Goal: Transaction & Acquisition: Download file/media

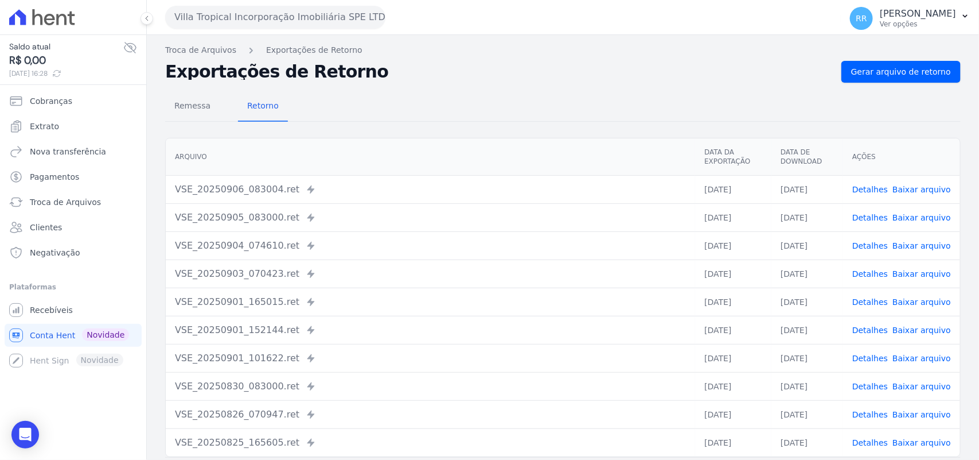
click at [242, 16] on button "Villa Tropical Incorporação Imobiliária SPE LTDA" at bounding box center [275, 17] width 220 height 23
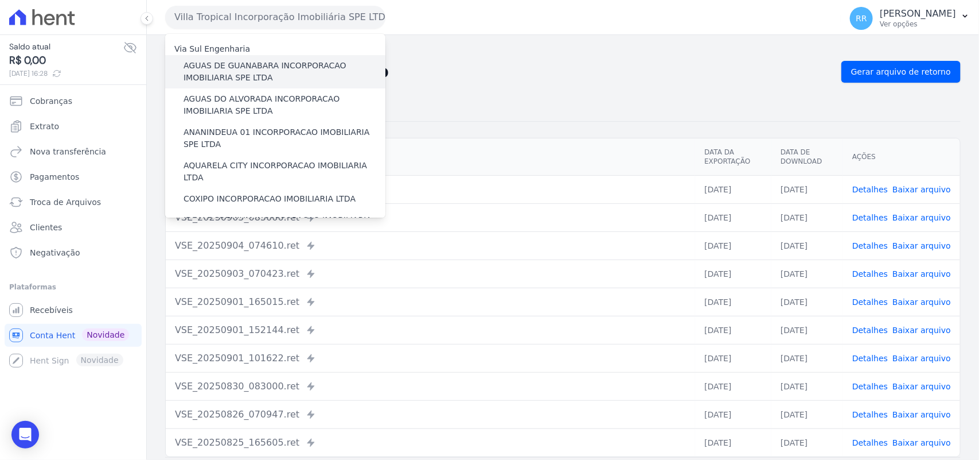
click at [290, 82] on label "AGUAS DE GUANABARA INCORPORACAO IMOBILIARIA SPE LTDA" at bounding box center [285, 72] width 202 height 24
click at [0, 0] on input "AGUAS DE GUANABARA INCORPORACAO IMOBILIARIA SPE LTDA" at bounding box center [0, 0] width 0 height 0
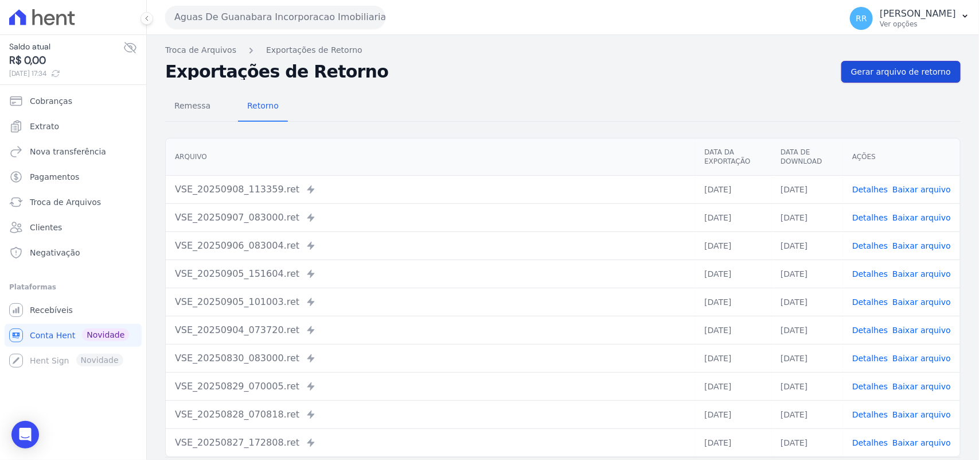
click at [861, 66] on span "Gerar arquivo de retorno" at bounding box center [901, 71] width 100 height 11
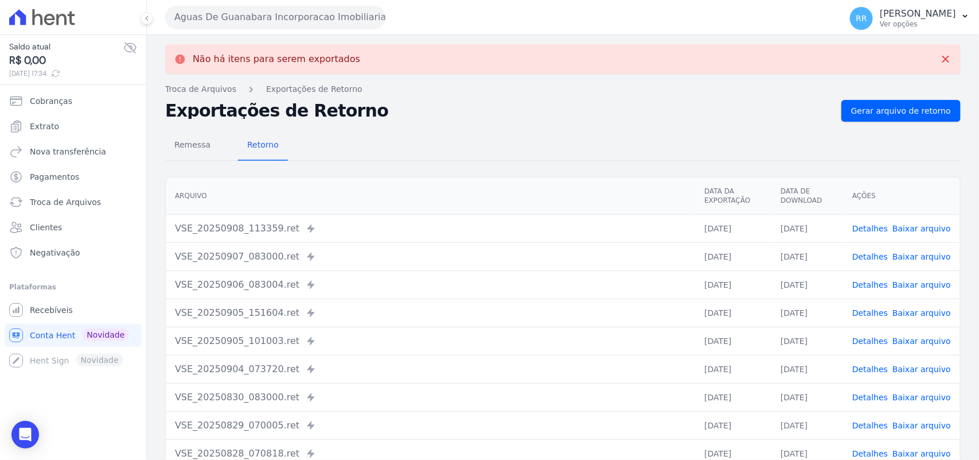
click at [320, 13] on button "Aguas De Guanabara Incorporacao Imobiliaria SPE LTDA" at bounding box center [275, 17] width 220 height 23
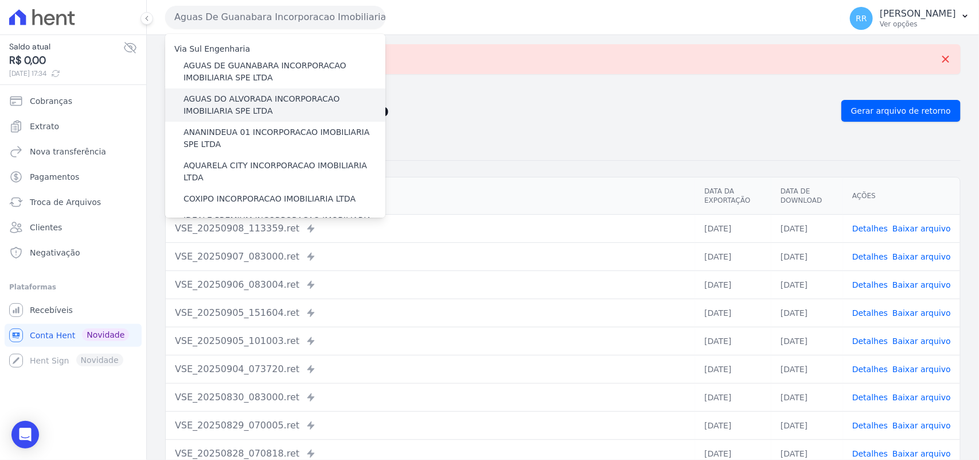
click at [257, 92] on div "AGUAS DO ALVORADA INCORPORACAO IMOBILIARIA SPE LTDA" at bounding box center [275, 104] width 220 height 33
click at [255, 102] on label "AGUAS DO ALVORADA INCORPORACAO IMOBILIARIA SPE LTDA" at bounding box center [285, 105] width 202 height 24
click at [0, 0] on input "AGUAS DO ALVORADA INCORPORACAO IMOBILIARIA SPE LTDA" at bounding box center [0, 0] width 0 height 0
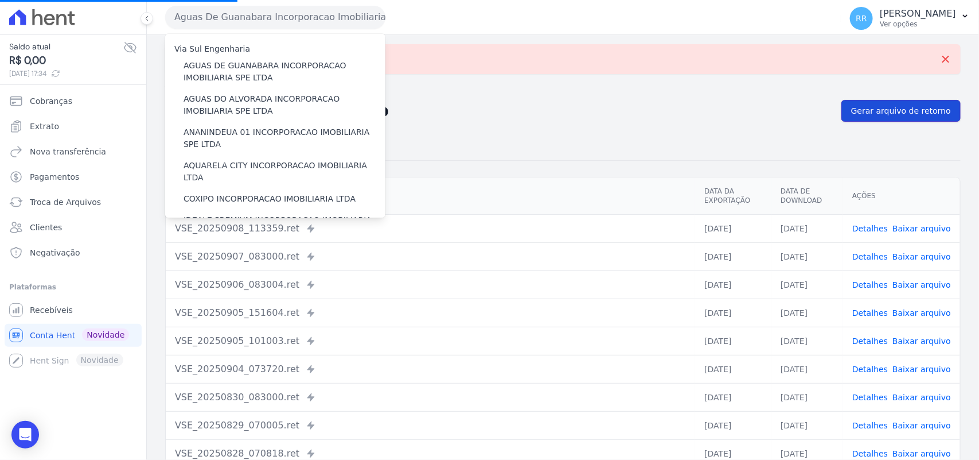
click at [905, 112] on span "Gerar arquivo de retorno" at bounding box center [901, 110] width 100 height 11
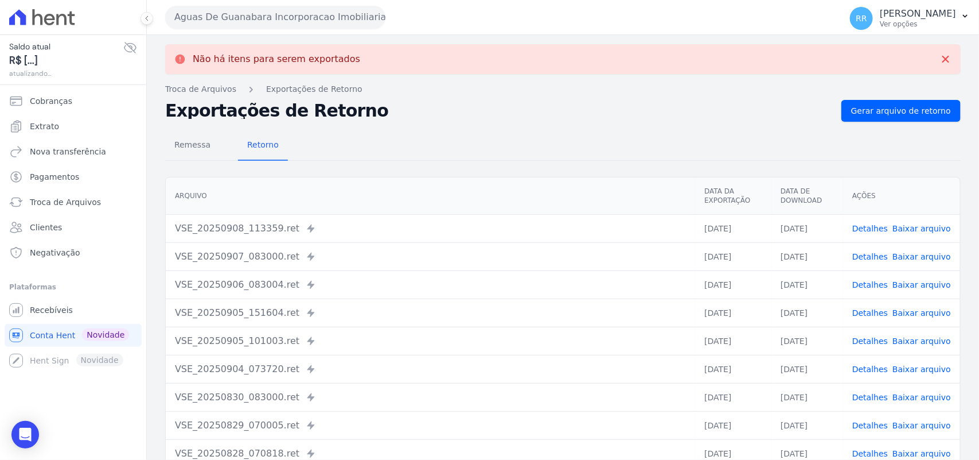
click at [317, 21] on button "Aguas De Guanabara Incorporacao Imobiliaria SPE LTDA" at bounding box center [275, 17] width 220 height 23
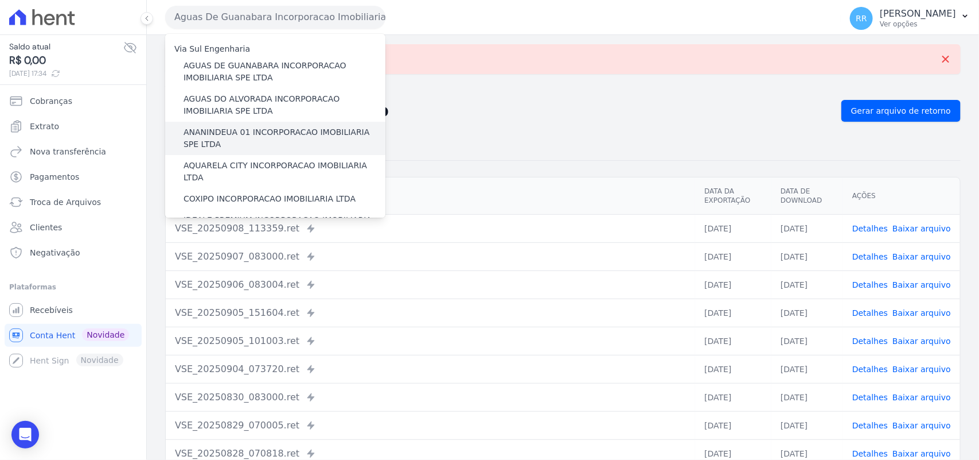
click at [258, 132] on label "ANANINDEUA 01 INCORPORACAO IMOBILIARIA SPE LTDA" at bounding box center [285, 138] width 202 height 24
click at [0, 0] on input "ANANINDEUA 01 INCORPORACAO IMOBILIARIA SPE LTDA" at bounding box center [0, 0] width 0 height 0
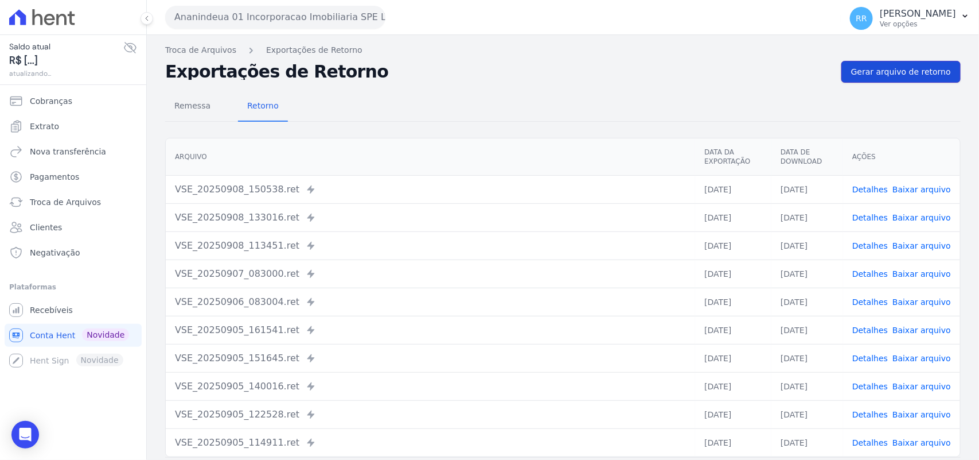
click at [847, 69] on link "Gerar arquivo de retorno" at bounding box center [901, 72] width 119 height 22
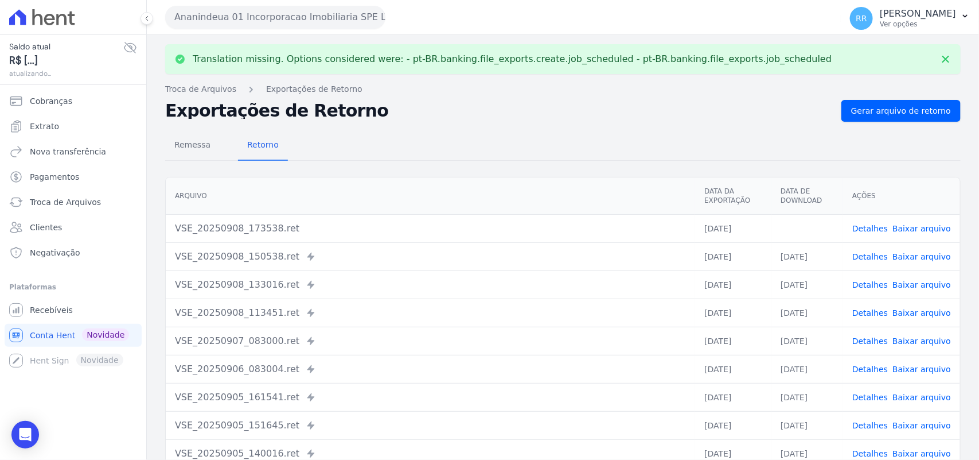
click at [916, 224] on link "Baixar arquivo" at bounding box center [922, 228] width 59 height 9
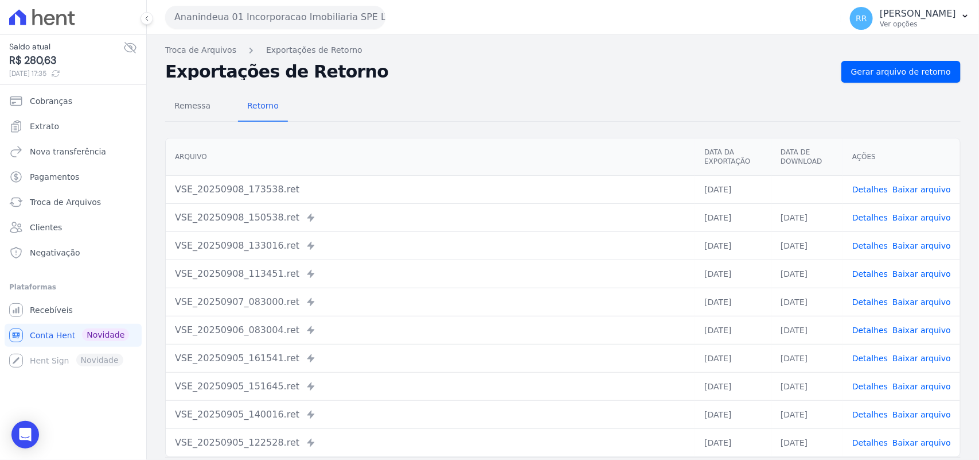
drag, startPoint x: 601, startPoint y: 102, endPoint x: 561, endPoint y: 99, distance: 40.3
click at [601, 102] on div "Remessa Retorno" at bounding box center [563, 107] width 796 height 30
click at [244, 22] on button "Ananindeua 01 Incorporacao Imobiliaria SPE LTDA" at bounding box center [275, 17] width 220 height 23
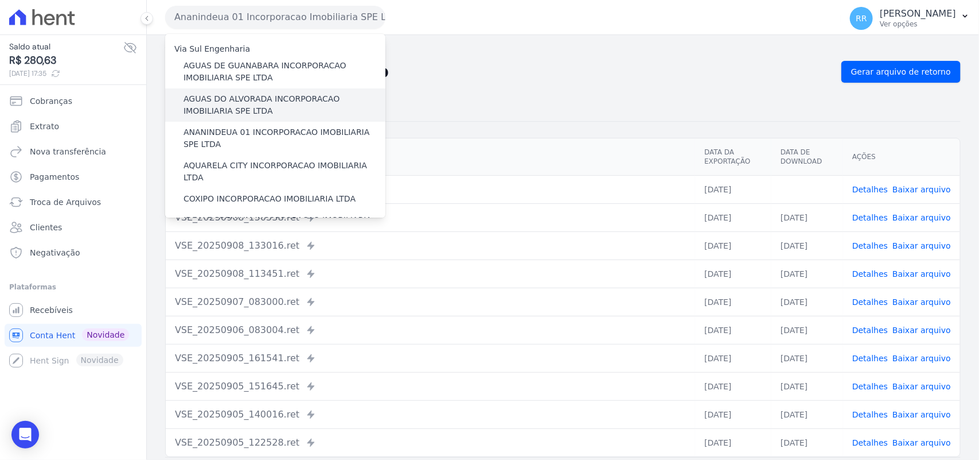
click at [223, 107] on label "AGUAS DO ALVORADA INCORPORACAO IMOBILIARIA SPE LTDA" at bounding box center [285, 105] width 202 height 24
click at [0, 0] on input "AGUAS DO ALVORADA INCORPORACAO IMOBILIARIA SPE LTDA" at bounding box center [0, 0] width 0 height 0
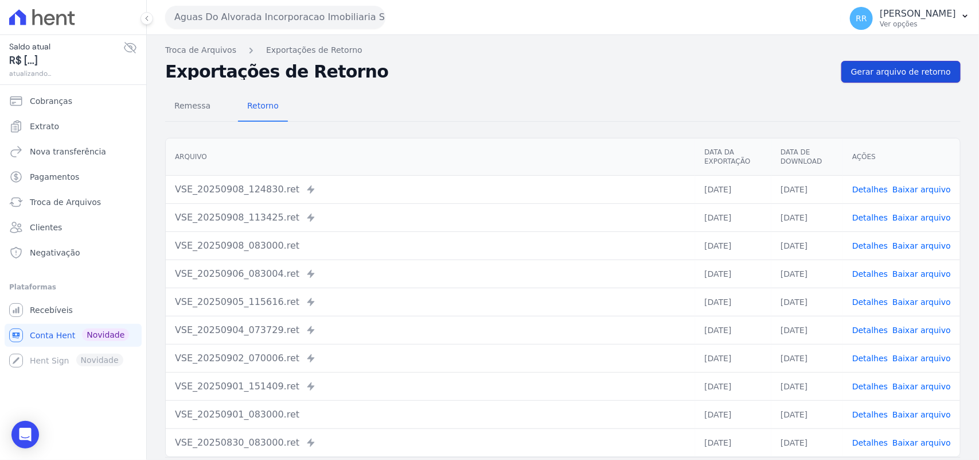
click at [900, 65] on link "Gerar arquivo de retorno" at bounding box center [901, 72] width 119 height 22
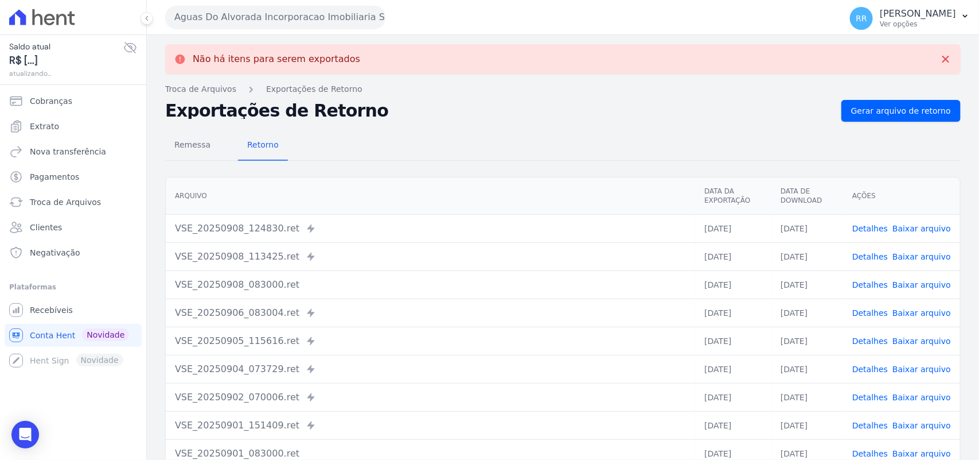
click at [225, 26] on button "Aguas Do Alvorada Incorporacao Imobiliaria SPE LTDA" at bounding box center [275, 17] width 220 height 23
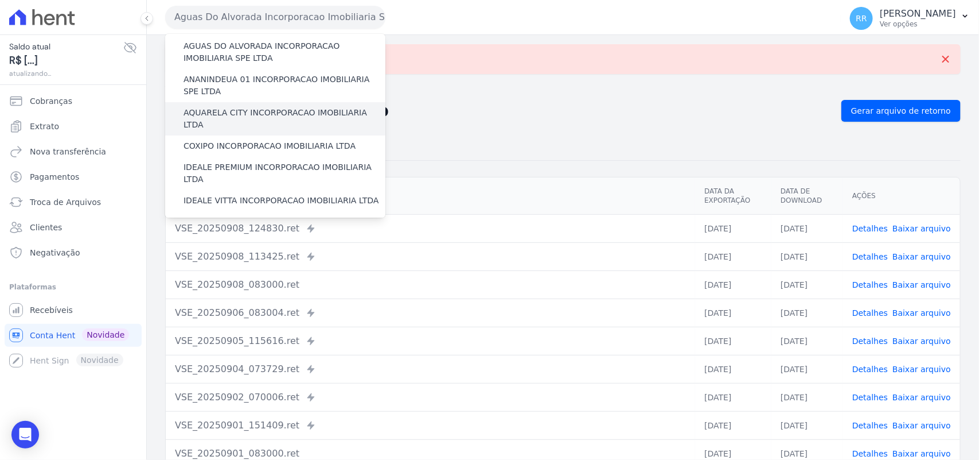
scroll to position [48, 0]
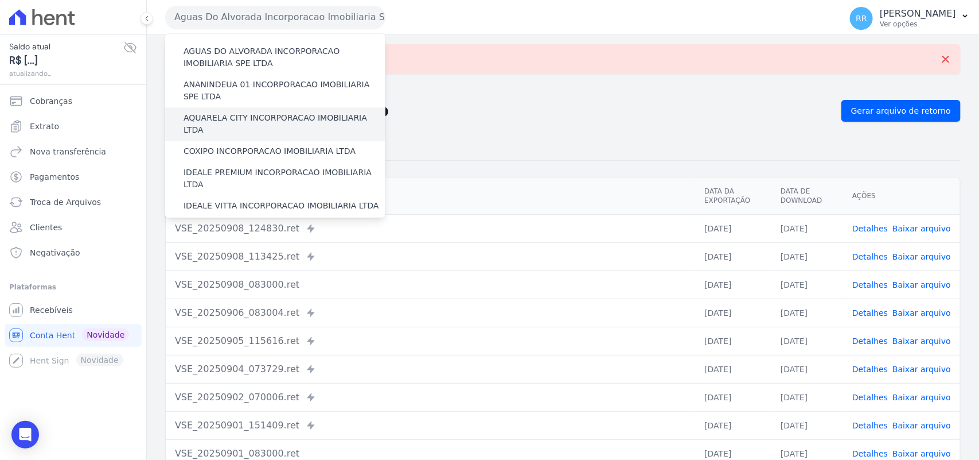
click at [252, 115] on label "AQUARELA CITY INCORPORACAO IMOBILIARIA LTDA" at bounding box center [285, 124] width 202 height 24
click at [0, 0] on input "AQUARELA CITY INCORPORACAO IMOBILIARIA LTDA" at bounding box center [0, 0] width 0 height 0
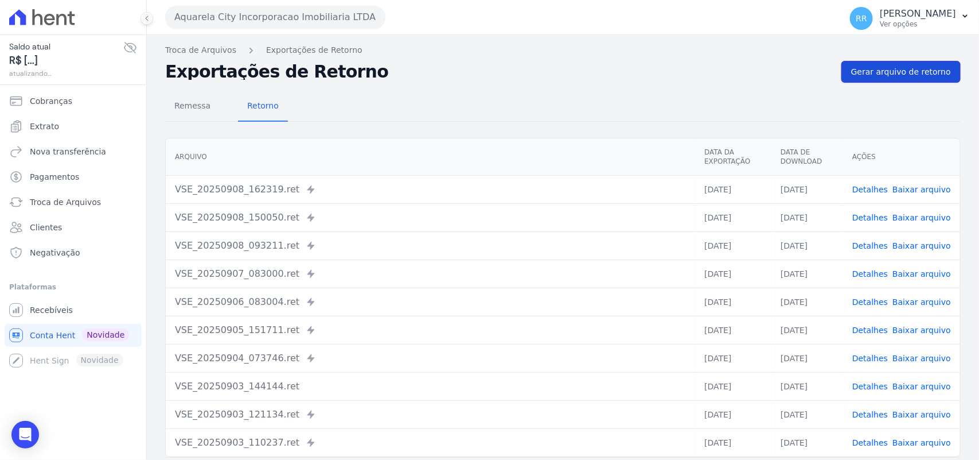
click at [915, 61] on link "Gerar arquivo de retorno" at bounding box center [901, 72] width 119 height 22
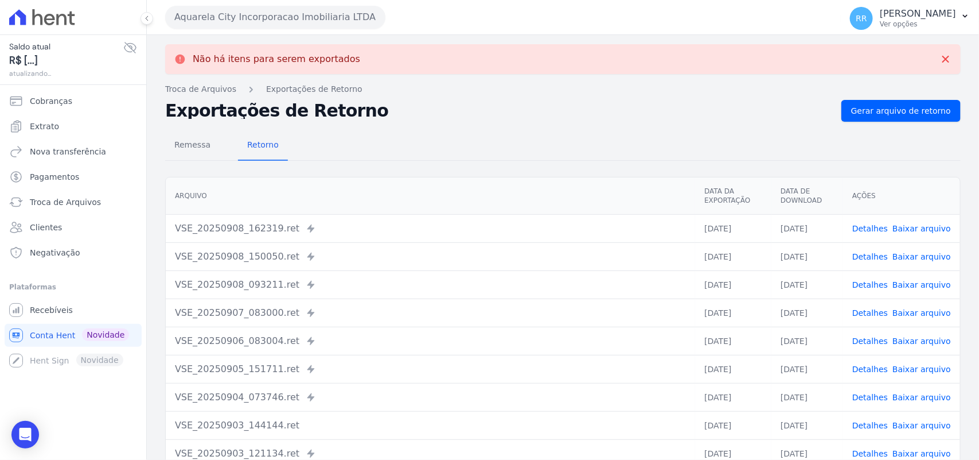
click at [263, 24] on button "Aquarela City Incorporacao Imobiliaria LTDA" at bounding box center [275, 17] width 220 height 23
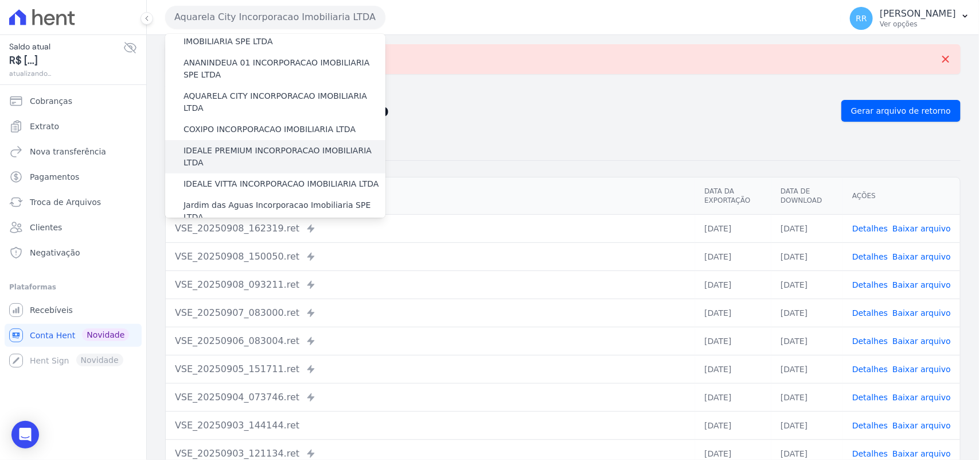
scroll to position [72, 0]
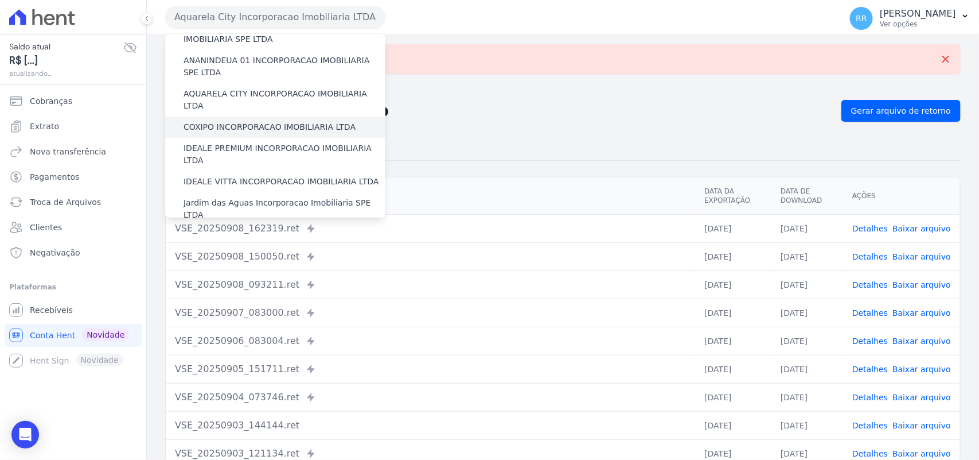
click at [246, 121] on label "COXIPO INCORPORACAO IMOBILIARIA LTDA" at bounding box center [270, 127] width 172 height 12
click at [0, 0] on input "COXIPO INCORPORACAO IMOBILIARIA LTDA" at bounding box center [0, 0] width 0 height 0
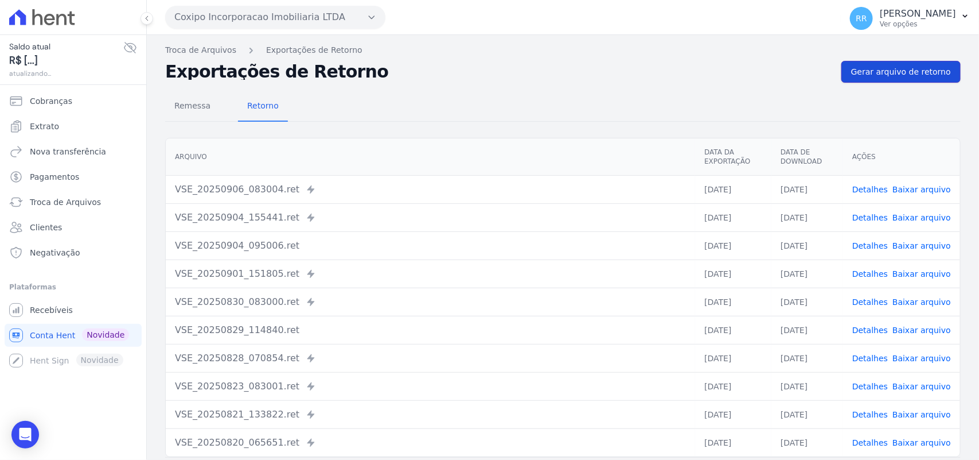
click at [896, 68] on span "Gerar arquivo de retorno" at bounding box center [901, 71] width 100 height 11
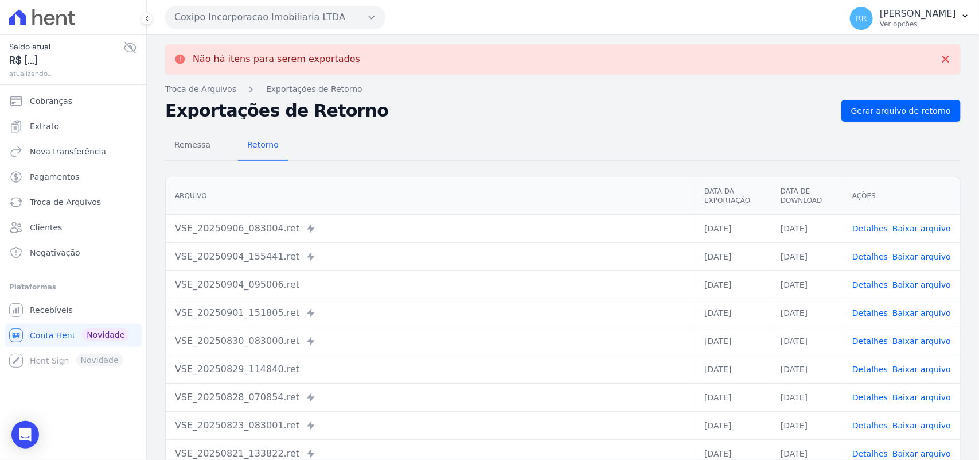
click at [220, 15] on button "Coxipo Incorporacao Imobiliaria LTDA" at bounding box center [275, 17] width 220 height 23
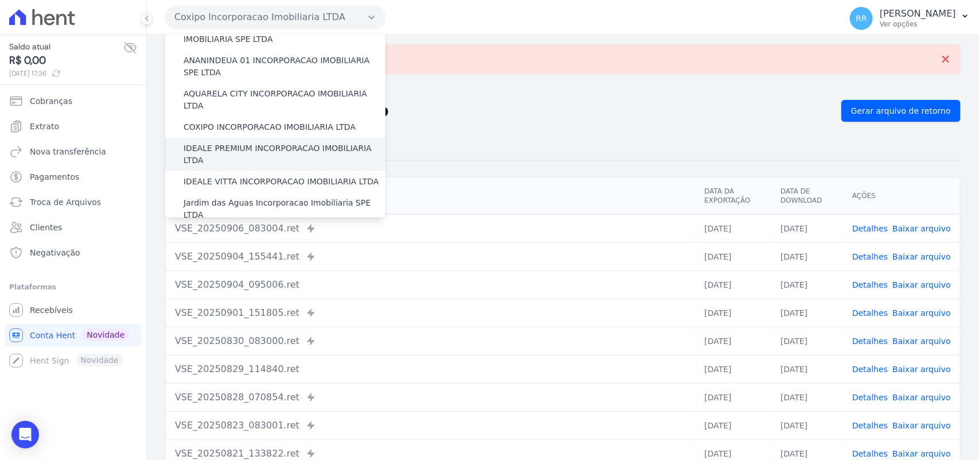
click at [254, 142] on label "IDEALE PREMIUM INCORPORACAO IMOBILIARIA LTDA" at bounding box center [285, 154] width 202 height 24
click at [0, 0] on input "IDEALE PREMIUM INCORPORACAO IMOBILIARIA LTDA" at bounding box center [0, 0] width 0 height 0
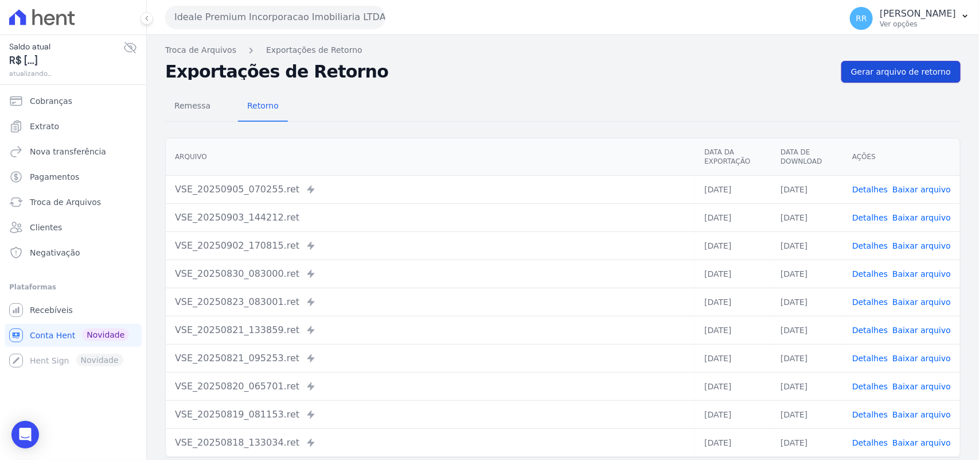
click at [915, 72] on span "Gerar arquivo de retorno" at bounding box center [901, 71] width 100 height 11
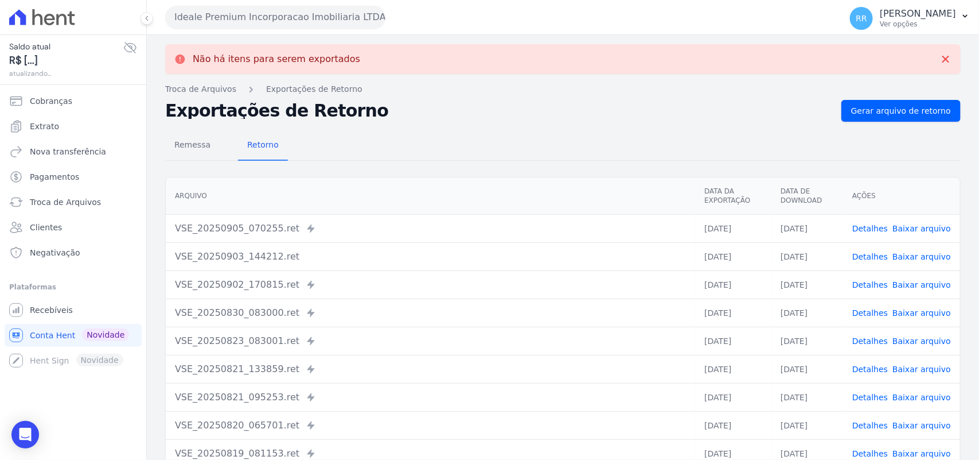
click at [270, 12] on button "Ideale Premium Incorporacao Imobiliaria LTDA" at bounding box center [275, 17] width 220 height 23
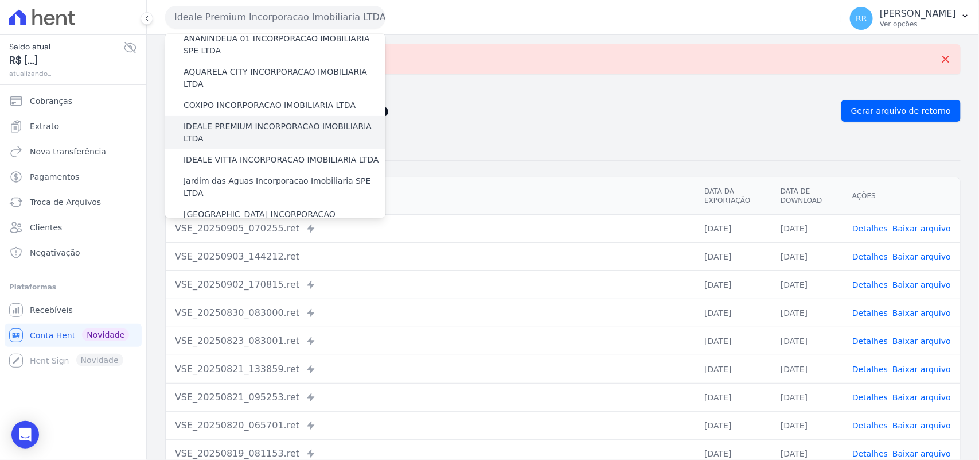
scroll to position [95, 0]
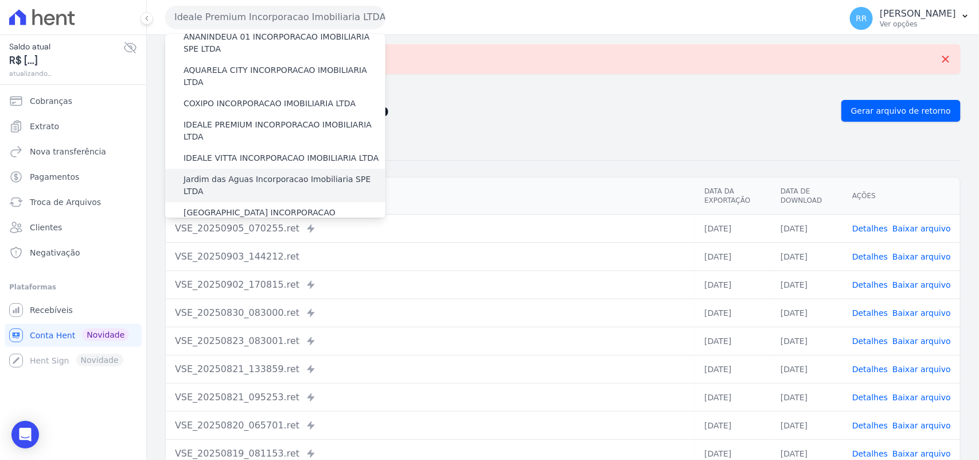
click at [246, 169] on div "Jardim das Aguas Incorporacao Imobiliaria SPE LTDA" at bounding box center [275, 185] width 220 height 33
click at [237, 173] on label "Jardim das Aguas Incorporacao Imobiliaria SPE LTDA" at bounding box center [285, 185] width 202 height 24
click at [0, 0] on input "Jardim das Aguas Incorporacao Imobiliaria SPE LTDA" at bounding box center [0, 0] width 0 height 0
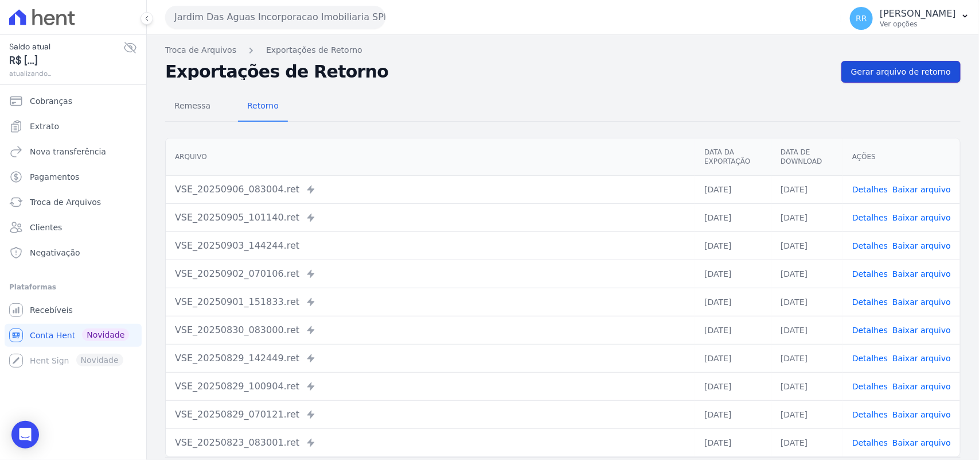
click at [899, 67] on span "Gerar arquivo de retorno" at bounding box center [901, 71] width 100 height 11
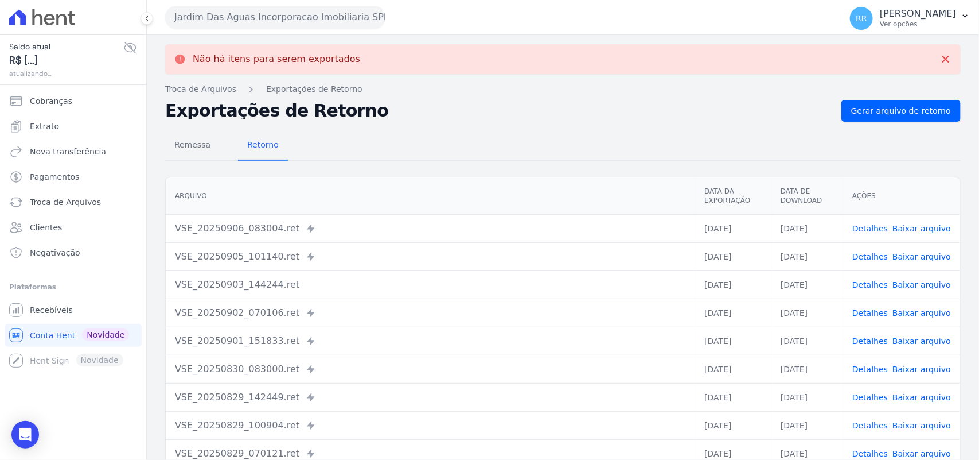
click at [236, 17] on button "Jardim Das Aguas Incorporacao Imobiliaria SPE LTDA" at bounding box center [275, 17] width 220 height 23
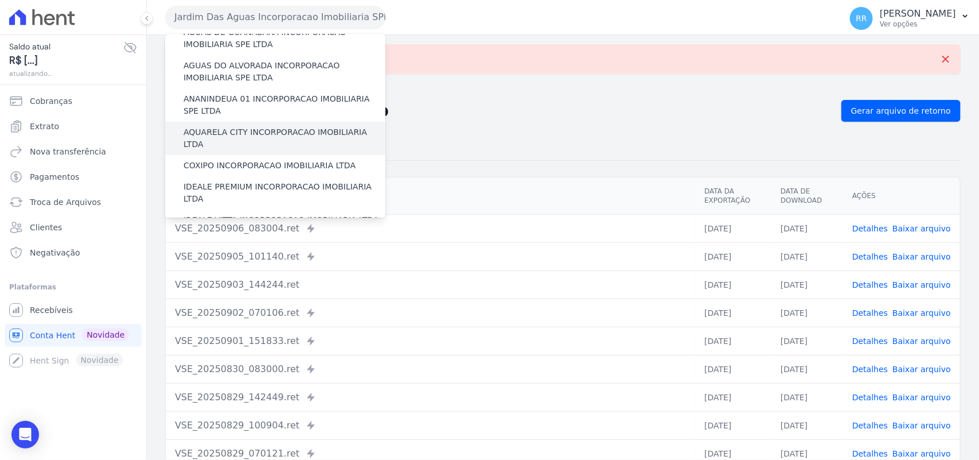
scroll to position [119, 0]
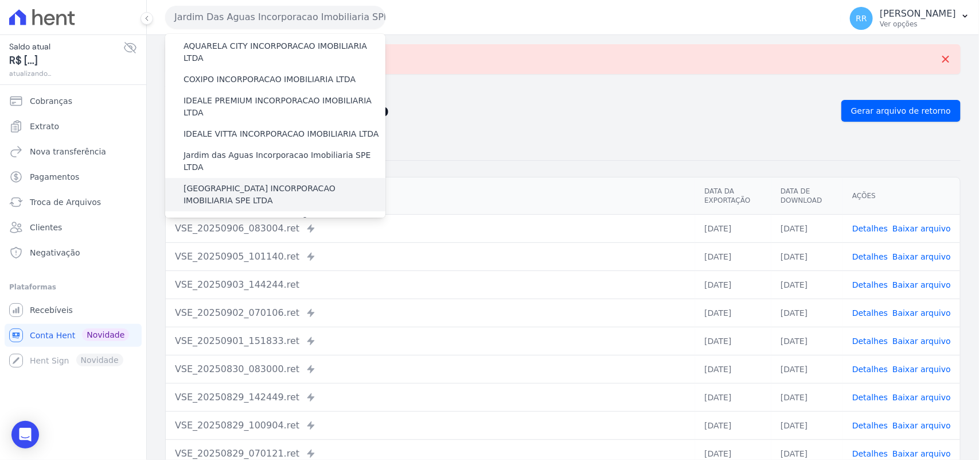
click at [231, 182] on label "[GEOGRAPHIC_DATA] INCORPORACAO IMOBILIARIA SPE LTDA" at bounding box center [285, 194] width 202 height 24
click at [0, 0] on input "[GEOGRAPHIC_DATA] INCORPORACAO IMOBILIARIA SPE LTDA" at bounding box center [0, 0] width 0 height 0
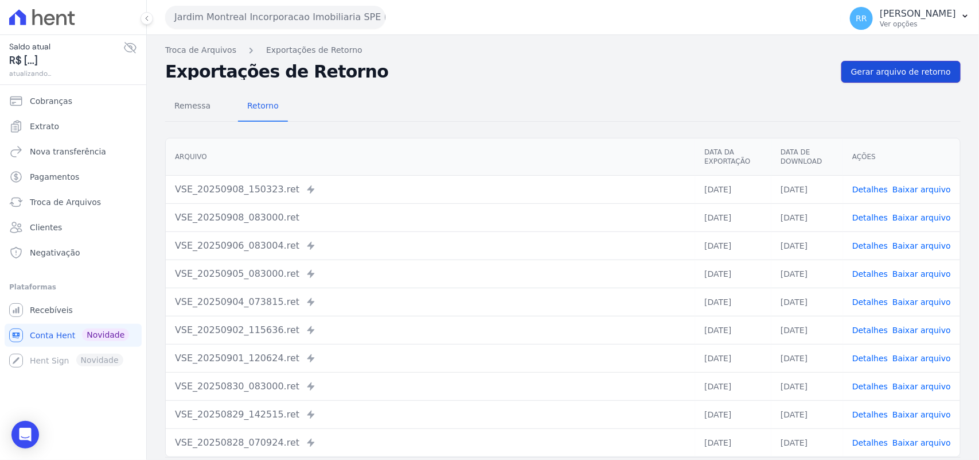
click at [914, 61] on link "Gerar arquivo de retorno" at bounding box center [901, 72] width 119 height 22
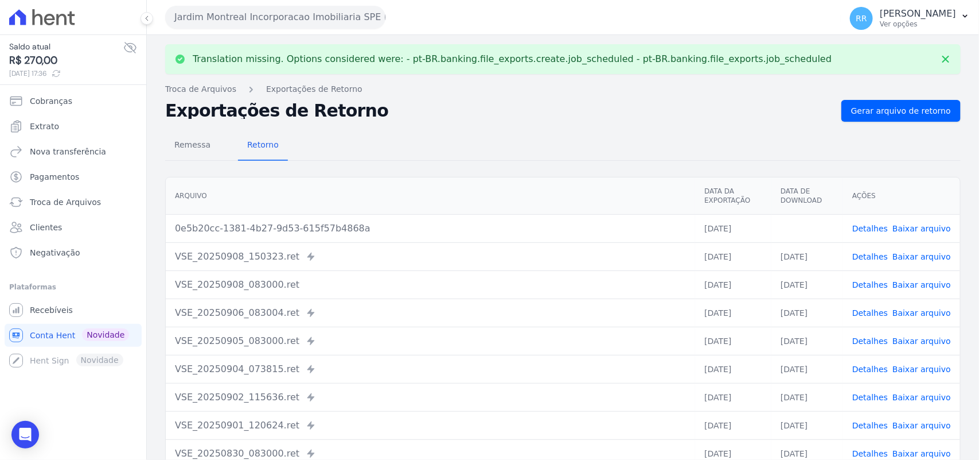
click at [910, 231] on link "Baixar arquivo" at bounding box center [922, 228] width 59 height 9
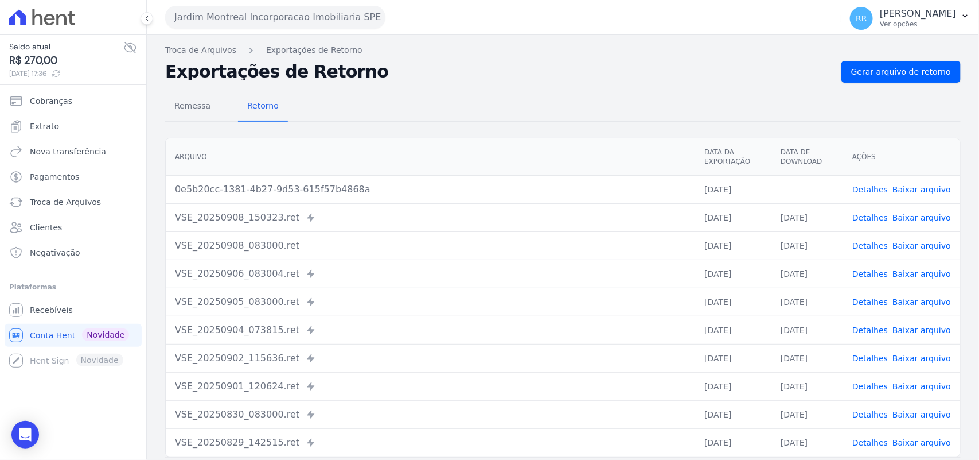
click at [492, 59] on div "Translation missing. Options considered were: - pt-BR.banking.file_exports.crea…" at bounding box center [563, 271] width 832 height 472
click at [207, 27] on button "Jardim Montreal Incorporacao Imobiliaria SPE LTDA" at bounding box center [275, 17] width 220 height 23
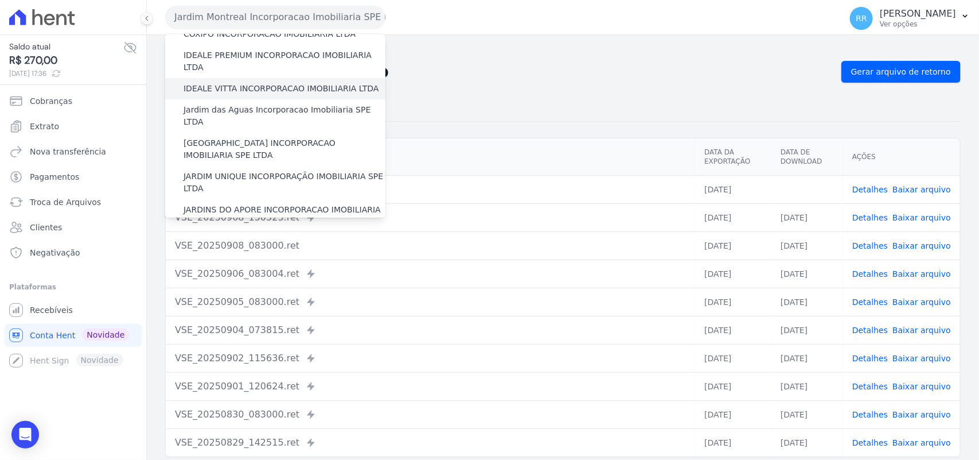
scroll to position [167, 0]
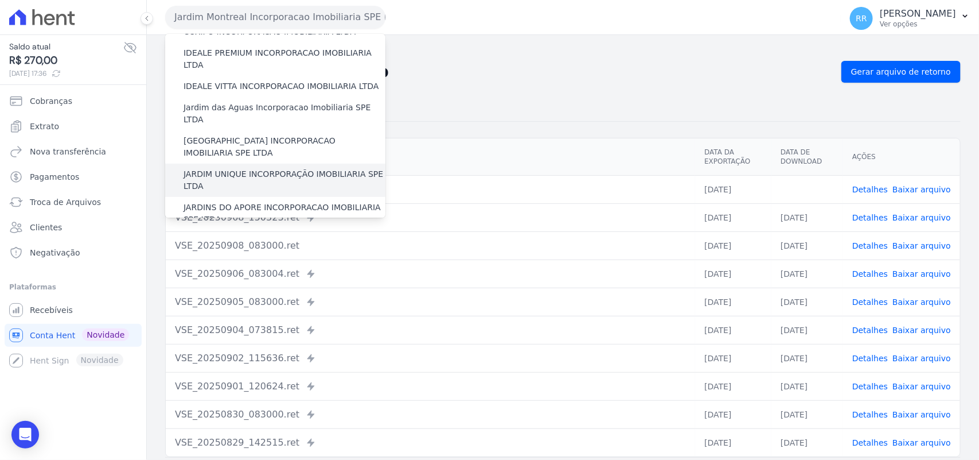
click at [220, 164] on div "JARDIM UNIQUE INCORPORAÇÃO IMOBILIARIA SPE LTDA" at bounding box center [275, 180] width 220 height 33
click at [216, 168] on label "JARDIM UNIQUE INCORPORAÇÃO IMOBILIARIA SPE LTDA" at bounding box center [285, 180] width 202 height 24
click at [0, 0] on input "JARDIM UNIQUE INCORPORAÇÃO IMOBILIARIA SPE LTDA" at bounding box center [0, 0] width 0 height 0
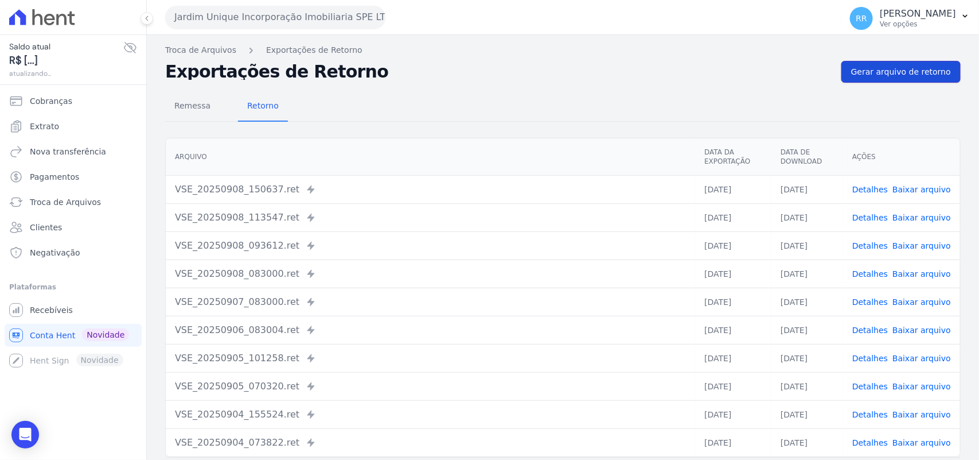
click at [900, 70] on span "Gerar arquivo de retorno" at bounding box center [901, 71] width 100 height 11
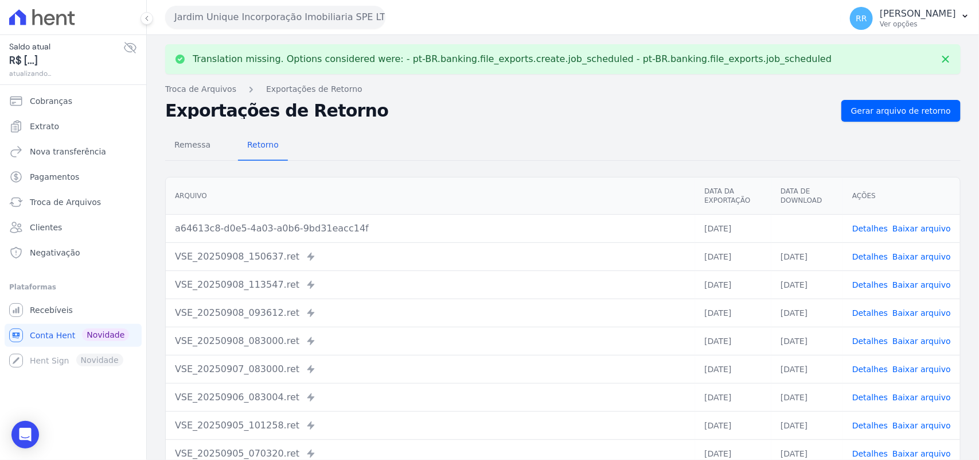
click at [902, 225] on link "Baixar arquivo" at bounding box center [922, 228] width 59 height 9
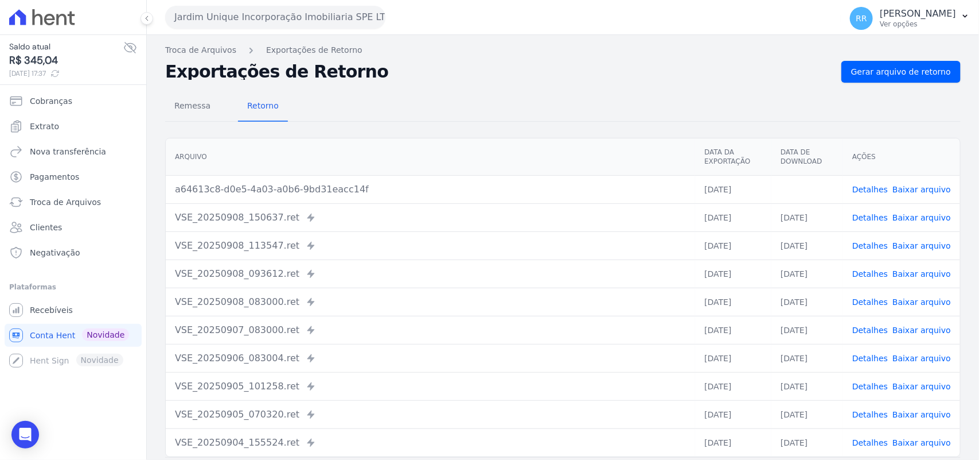
click at [439, 53] on nav "Troca de Arquivos Exportações de Retorno" at bounding box center [563, 50] width 796 height 12
click at [248, 21] on button "Jardim Unique Incorporação Imobiliaria SPE LTDA" at bounding box center [275, 17] width 220 height 23
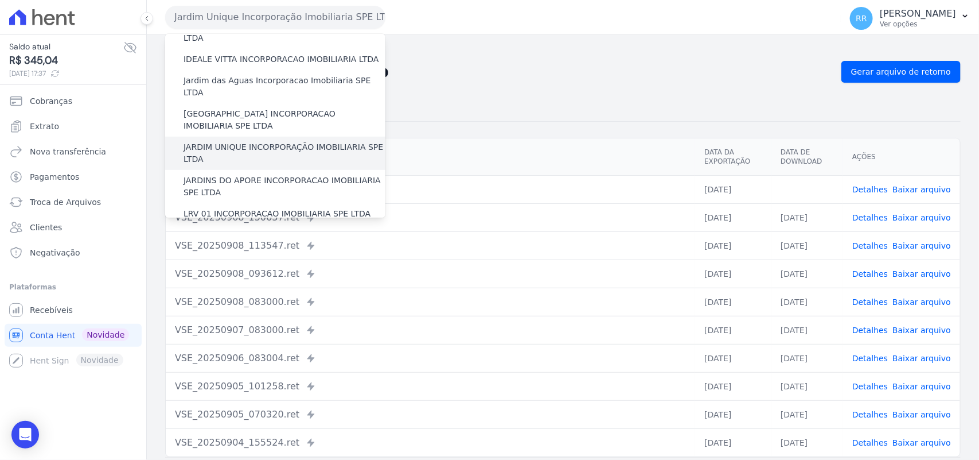
scroll to position [215, 0]
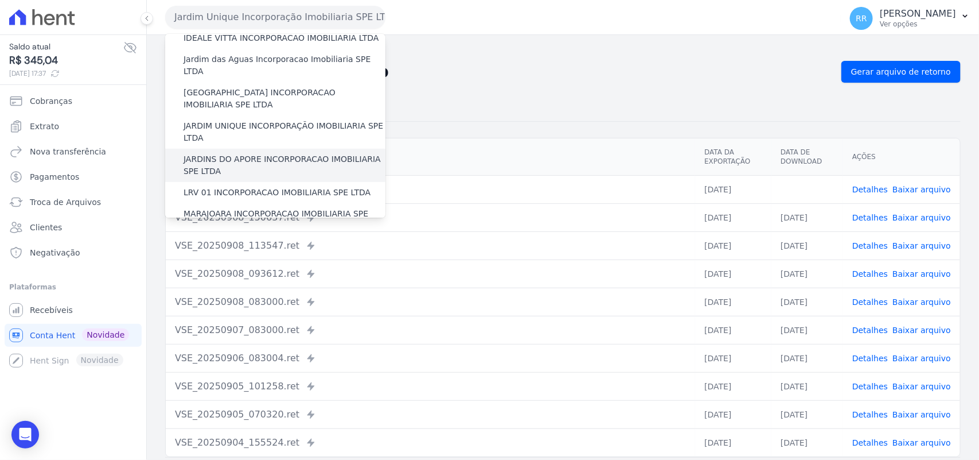
click at [234, 153] on label "JARDINS DO APORE INCORPORACAO IMOBILIARIA SPE LTDA" at bounding box center [285, 165] width 202 height 24
click at [0, 0] on input "JARDINS DO APORE INCORPORACAO IMOBILIARIA SPE LTDA" at bounding box center [0, 0] width 0 height 0
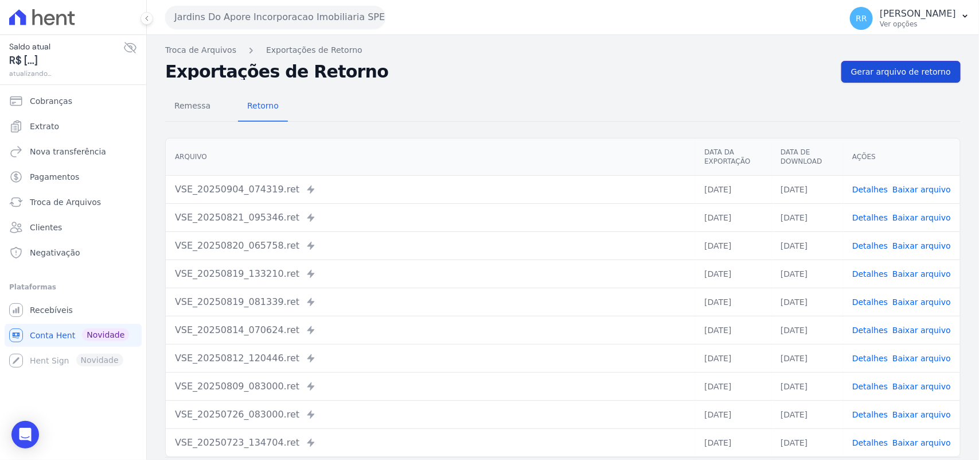
click at [910, 79] on link "Gerar arquivo de retorno" at bounding box center [901, 72] width 119 height 22
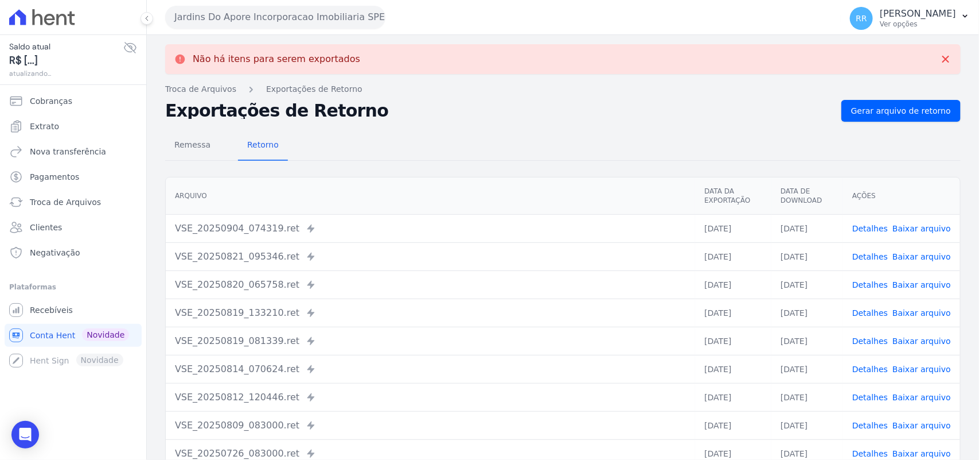
click at [271, 18] on button "Jardins Do Apore Incorporacao Imobiliaria SPE LTDA" at bounding box center [275, 17] width 220 height 23
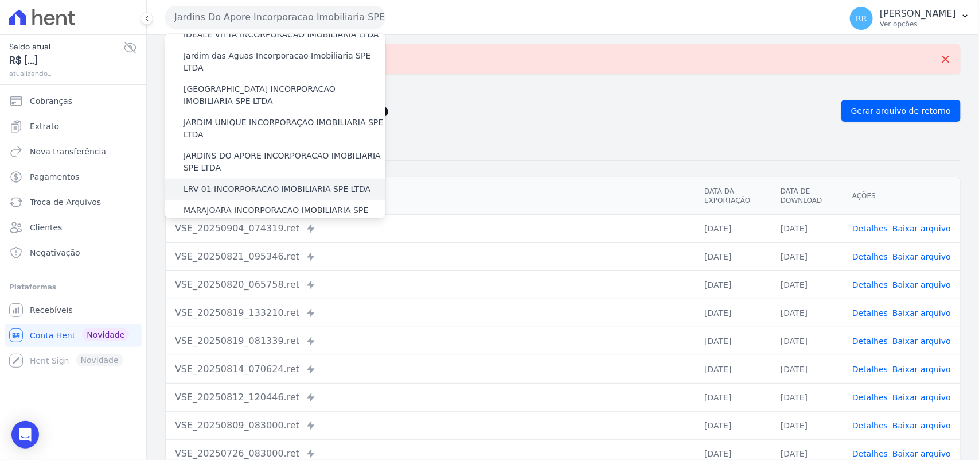
scroll to position [239, 0]
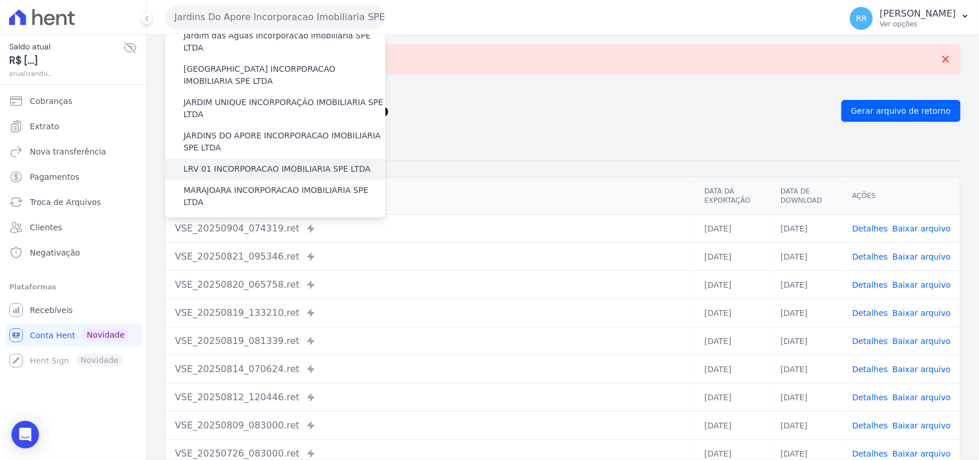
click at [221, 163] on label "LRV 01 INCORPORACAO IMOBILIARIA SPE LTDA" at bounding box center [277, 169] width 187 height 12
click at [0, 0] on input "LRV 01 INCORPORACAO IMOBILIARIA SPE LTDA" at bounding box center [0, 0] width 0 height 0
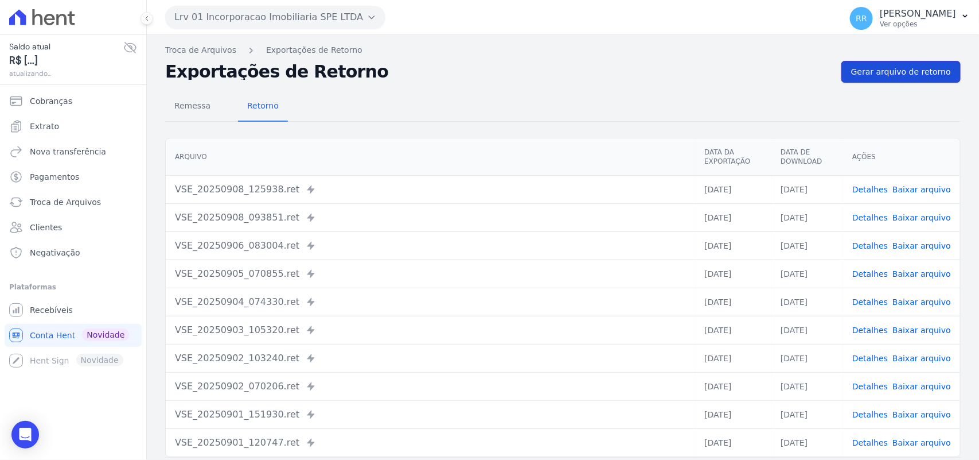
click at [866, 65] on link "Gerar arquivo de retorno" at bounding box center [901, 72] width 119 height 22
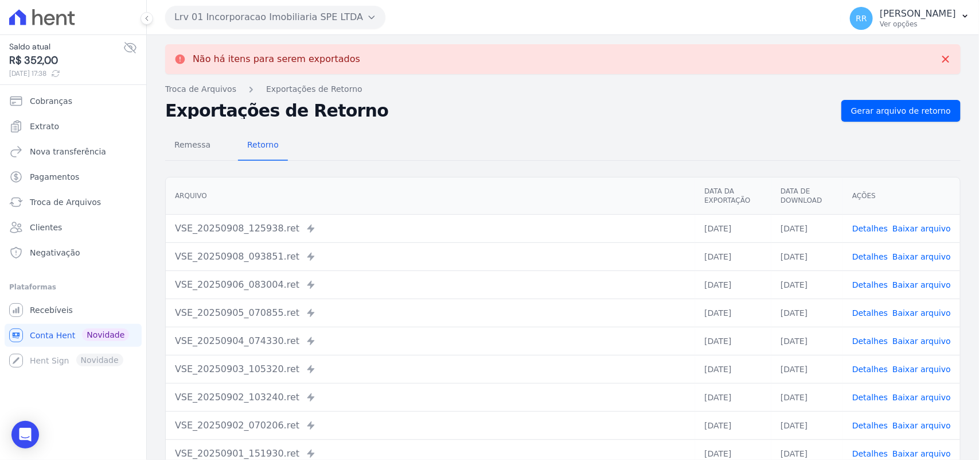
click at [250, 15] on button "Lrv 01 Incorporacao Imobiliaria SPE LTDA" at bounding box center [275, 17] width 220 height 23
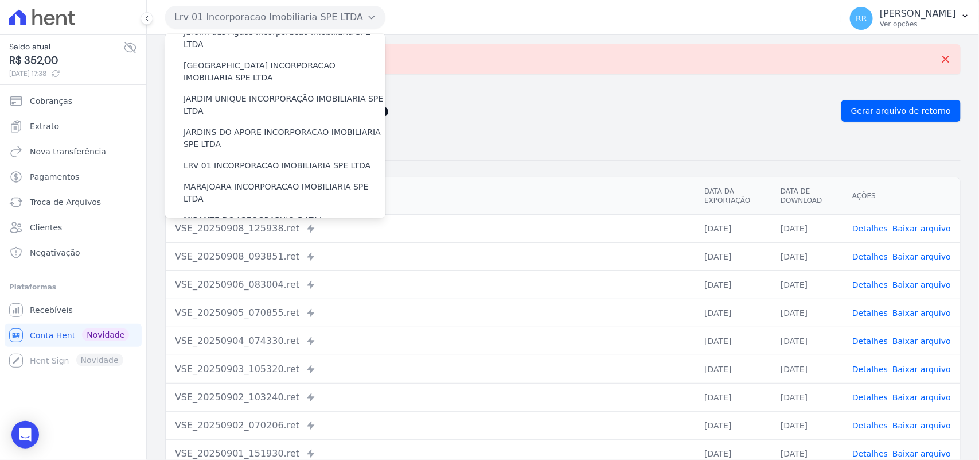
scroll to position [310, 0]
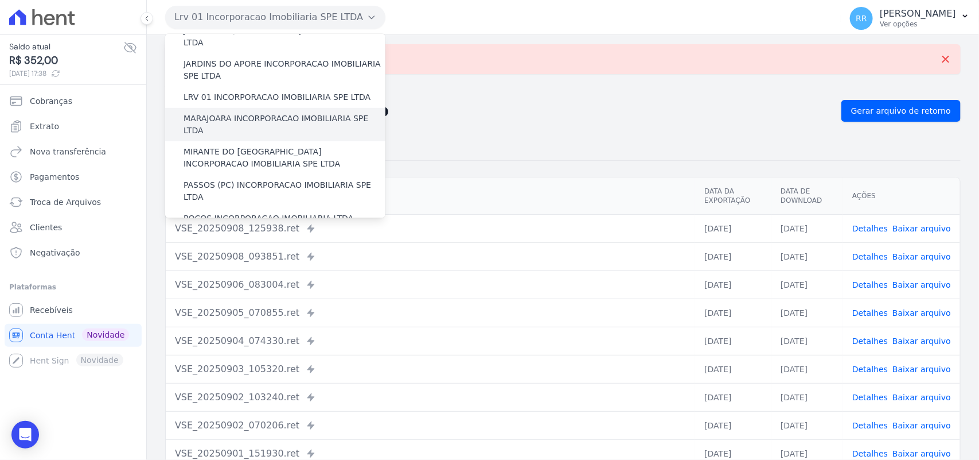
click at [225, 108] on div "MARAJOARA INCORPORACAO IMOBILIARIA SPE LTDA" at bounding box center [275, 124] width 220 height 33
click at [224, 112] on label "MARAJOARA INCORPORACAO IMOBILIARIA SPE LTDA" at bounding box center [285, 124] width 202 height 24
click at [0, 0] on input "MARAJOARA INCORPORACAO IMOBILIARIA SPE LTDA" at bounding box center [0, 0] width 0 height 0
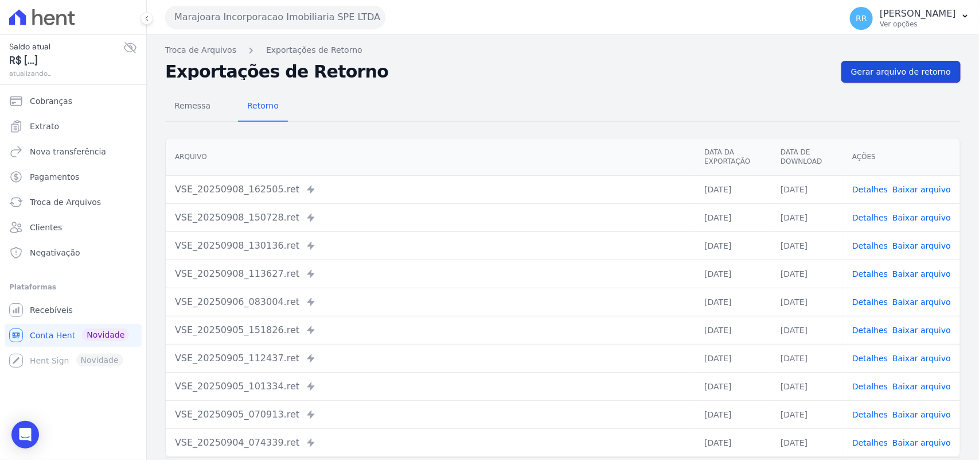
click at [916, 78] on link "Gerar arquivo de retorno" at bounding box center [901, 72] width 119 height 22
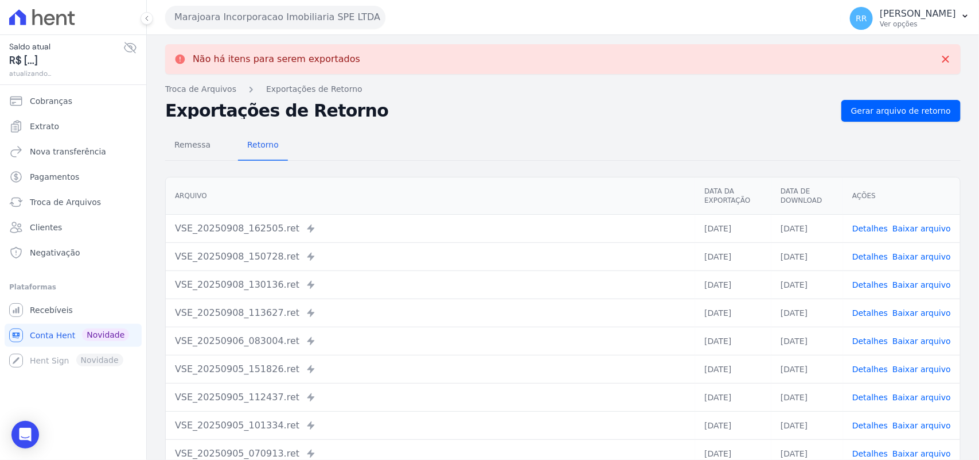
click at [245, 13] on button "Marajoara Incorporacao Imobiliaria SPE LTDA" at bounding box center [275, 17] width 220 height 23
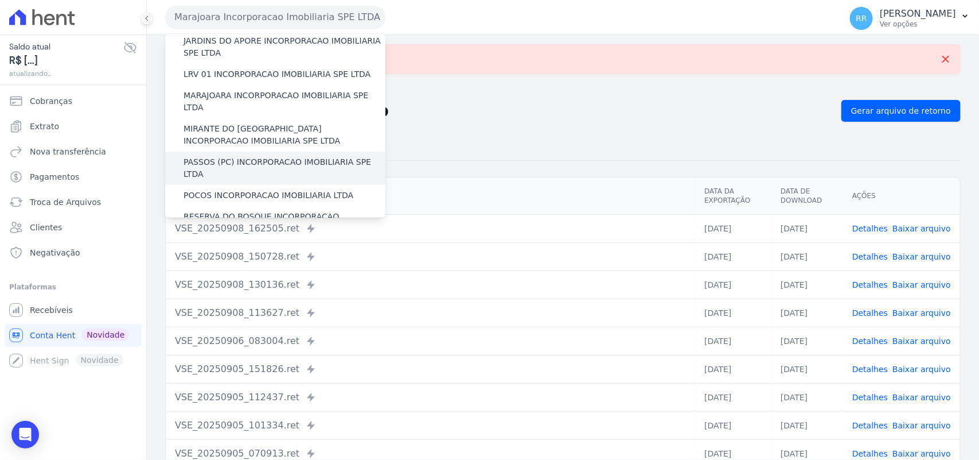
scroll to position [334, 0]
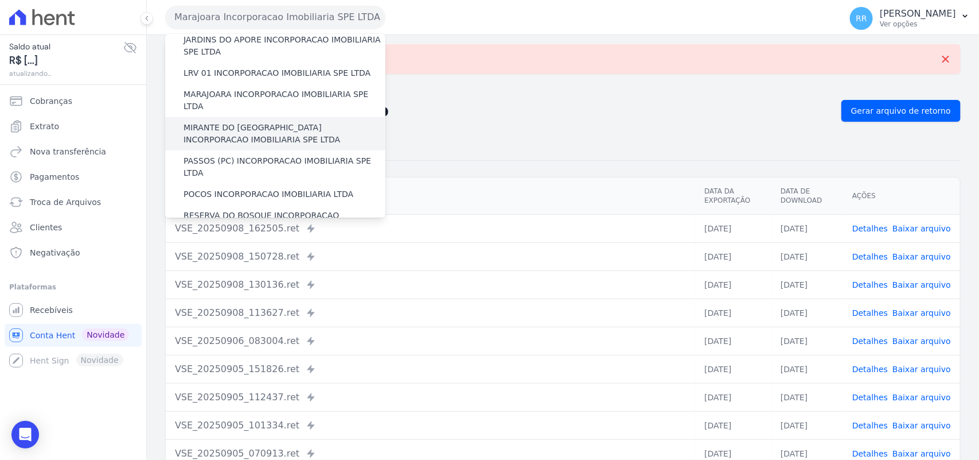
click at [250, 121] on div "MIRANTE DO [GEOGRAPHIC_DATA] INCORPORACAO IMOBILIARIA SPE LTDA" at bounding box center [275, 133] width 220 height 33
click at [255, 122] on label "MIRANTE DO [GEOGRAPHIC_DATA] INCORPORACAO IMOBILIARIA SPE LTDA" at bounding box center [285, 134] width 202 height 24
click at [0, 0] on input "MIRANTE DO [GEOGRAPHIC_DATA] INCORPORACAO IMOBILIARIA SPE LTDA" at bounding box center [0, 0] width 0 height 0
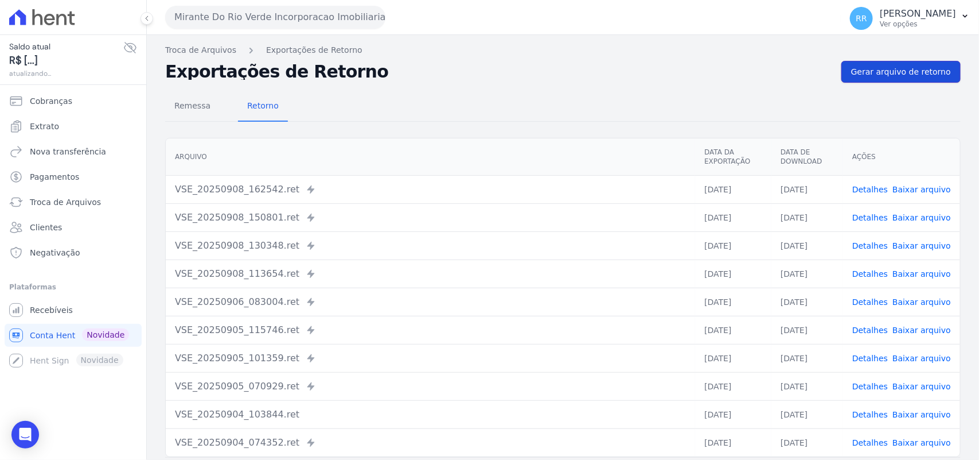
click at [921, 67] on span "Gerar arquivo de retorno" at bounding box center [901, 71] width 100 height 11
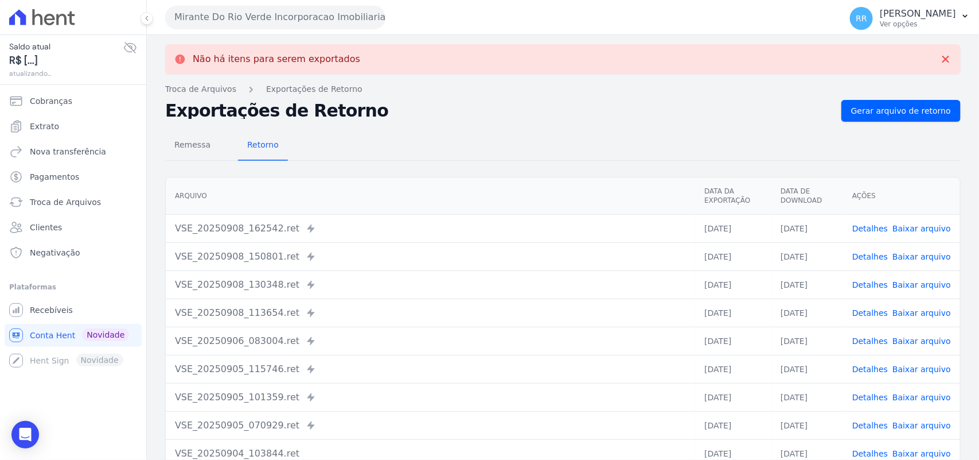
click at [266, 10] on button "Mirante Do Rio Verde Incorporacao Imobiliaria SPE LTDA" at bounding box center [275, 17] width 220 height 23
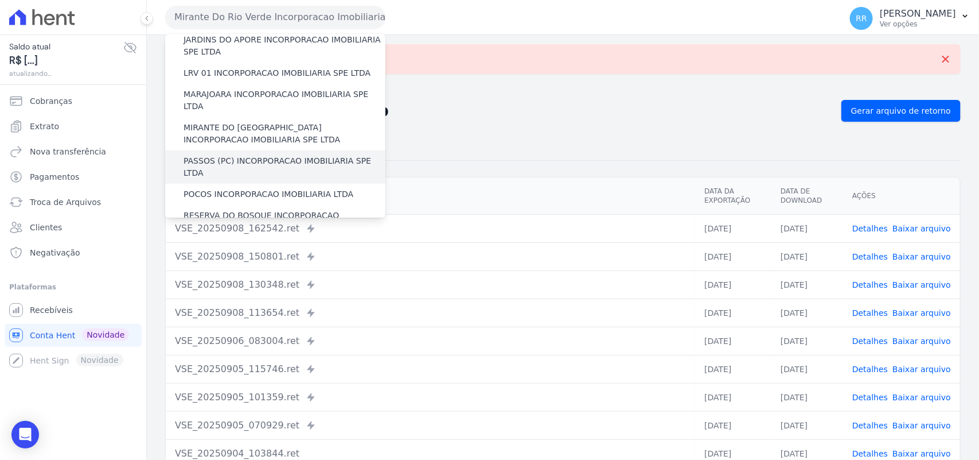
click at [244, 155] on label "PASSOS (PC) INCORPORACAO IMOBILIARIA SPE LTDA" at bounding box center [285, 167] width 202 height 24
click at [0, 0] on input "PASSOS (PC) INCORPORACAO IMOBILIARIA SPE LTDA" at bounding box center [0, 0] width 0 height 0
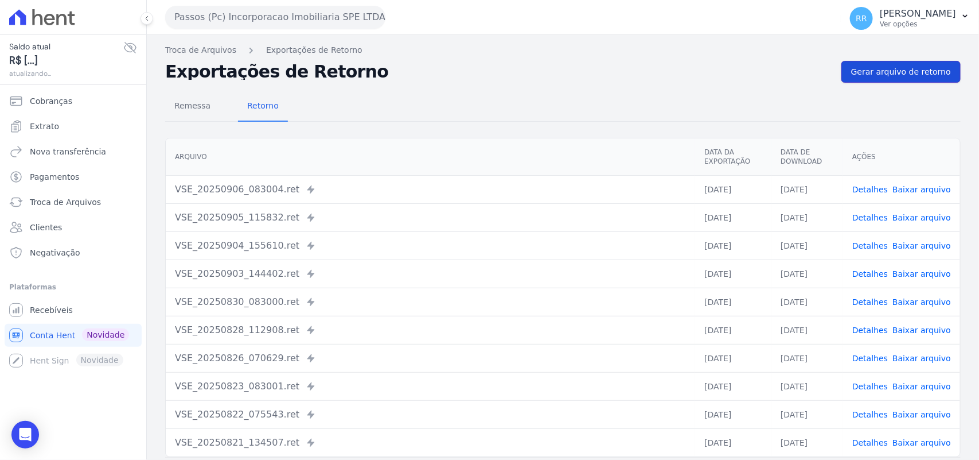
click at [898, 71] on span "Gerar arquivo de retorno" at bounding box center [901, 71] width 100 height 11
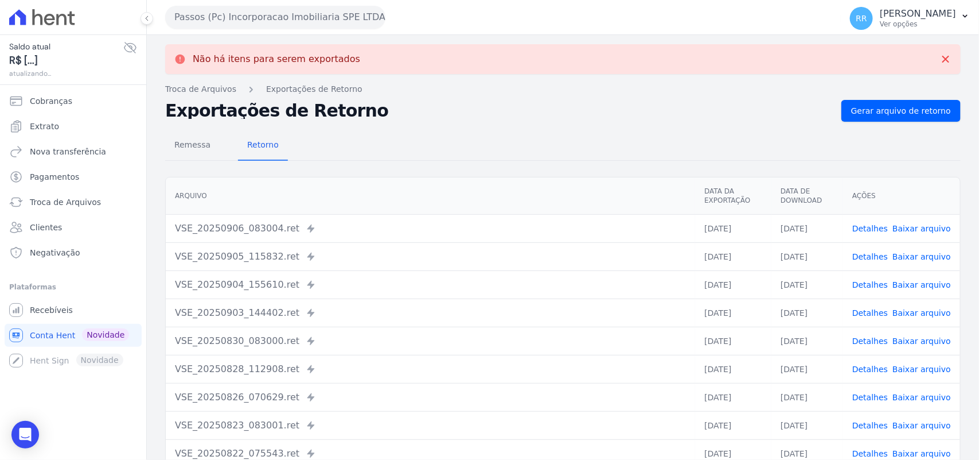
click at [220, 16] on button "Passos (Pc) Incorporacao Imobiliaria SPE LTDA" at bounding box center [275, 17] width 220 height 23
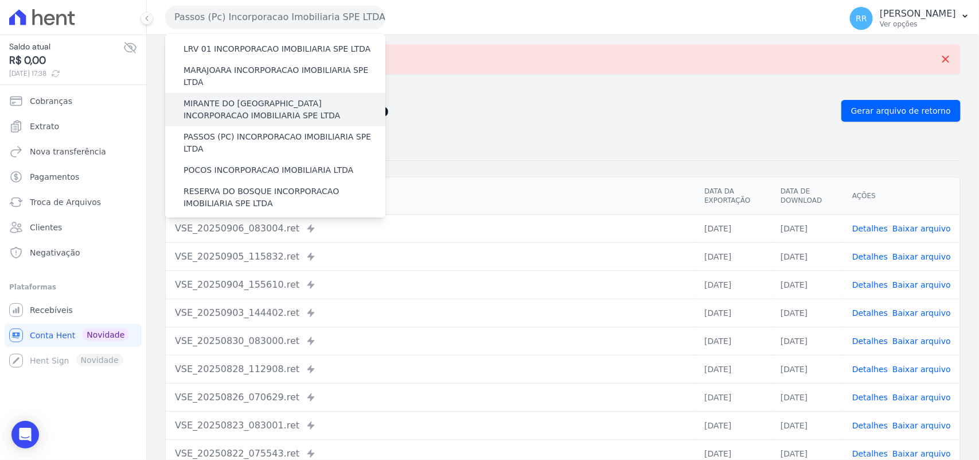
scroll to position [382, 0]
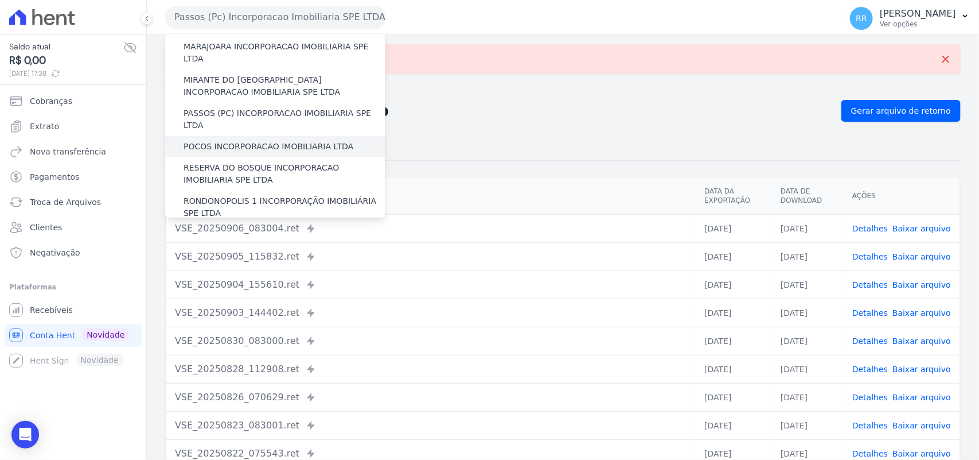
click at [228, 141] on label "POCOS INCORPORACAO IMOBILIARIA LTDA" at bounding box center [269, 147] width 170 height 12
click at [0, 0] on input "POCOS INCORPORACAO IMOBILIARIA LTDA" at bounding box center [0, 0] width 0 height 0
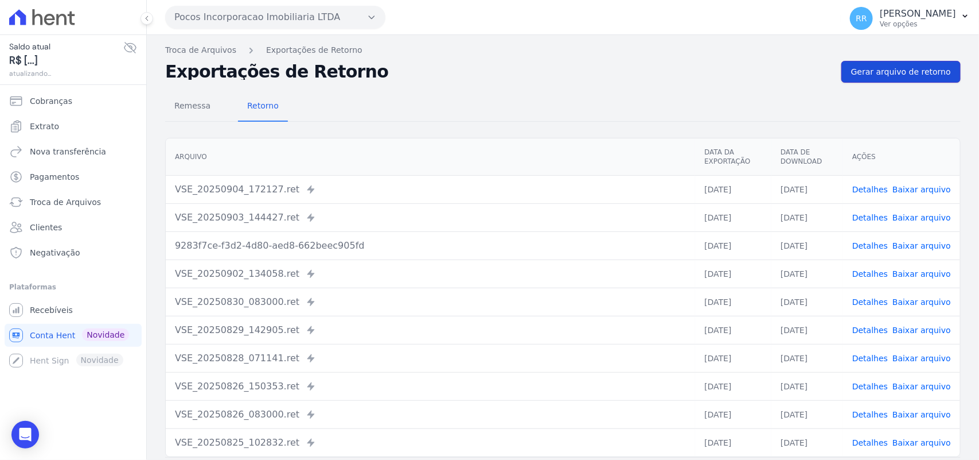
click at [897, 77] on span "Gerar arquivo de retorno" at bounding box center [901, 71] width 100 height 11
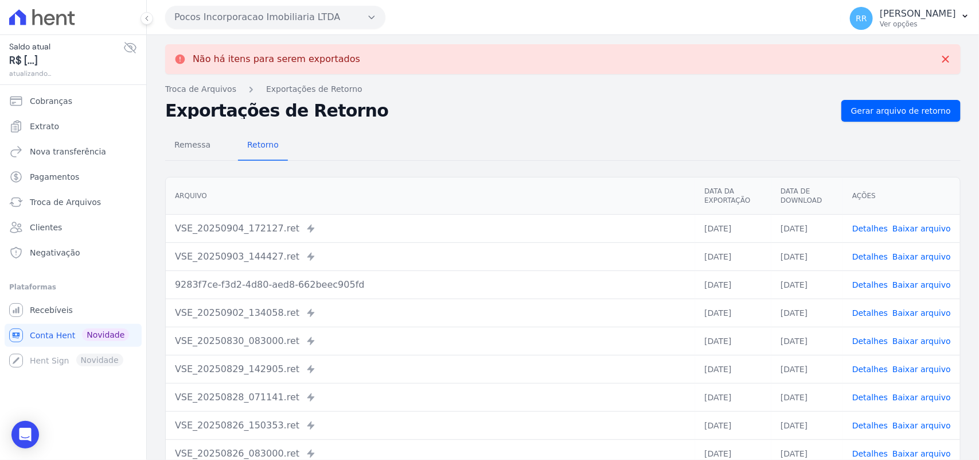
click at [194, 9] on button "Pocos Incorporacao Imobiliaria LTDA" at bounding box center [275, 17] width 220 height 23
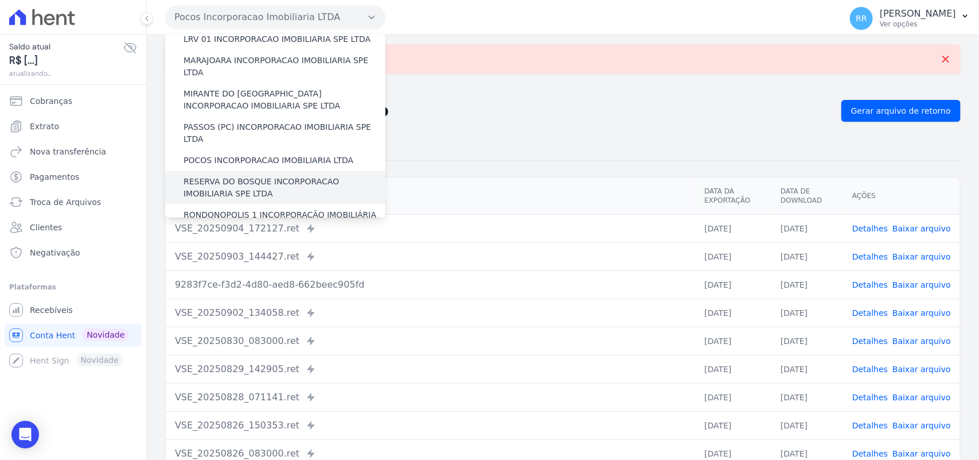
scroll to position [406, 0]
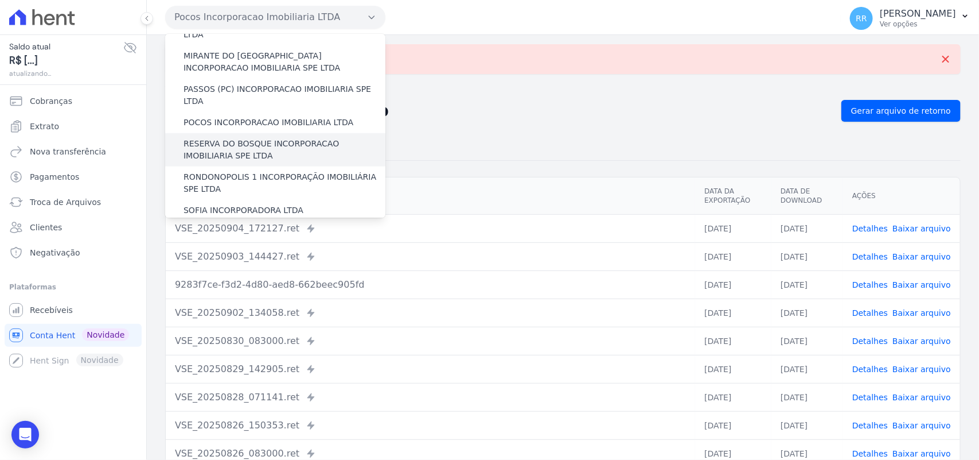
click at [220, 138] on label "RESERVA DO BOSQUE INCORPORACAO IMOBILIARIA SPE LTDA" at bounding box center [285, 150] width 202 height 24
click at [0, 0] on input "RESERVA DO BOSQUE INCORPORACAO IMOBILIARIA SPE LTDA" at bounding box center [0, 0] width 0 height 0
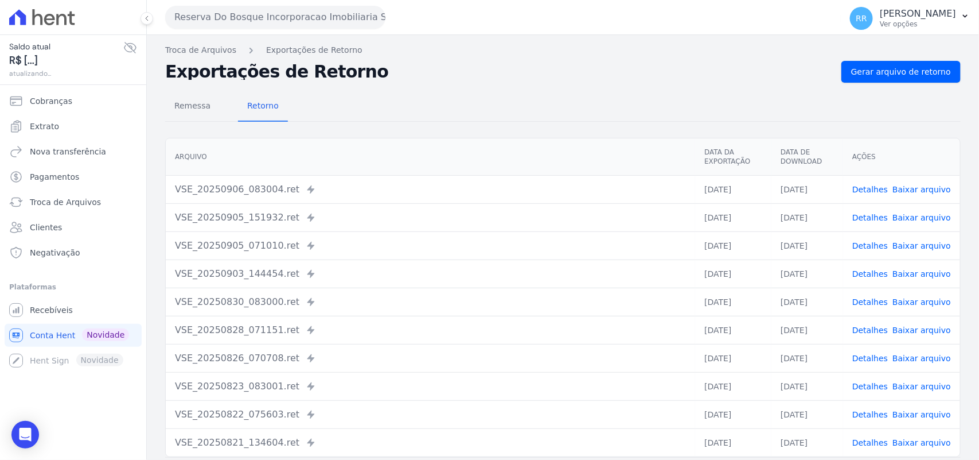
click at [901, 84] on div "Remessa Retorno [GEOGRAPHIC_DATA] Data da Exportação Data de Download Ações VSE…" at bounding box center [563, 290] width 796 height 415
click at [901, 67] on span "Gerar arquivo de retorno" at bounding box center [901, 71] width 100 height 11
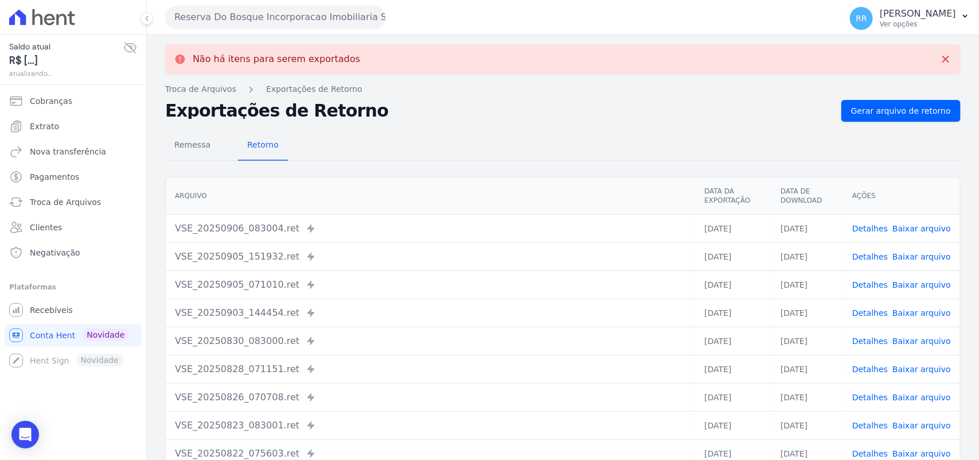
click at [232, 24] on button "Reserva Do Bosque Incorporacao Imobiliaria SPE LTDA" at bounding box center [275, 17] width 220 height 23
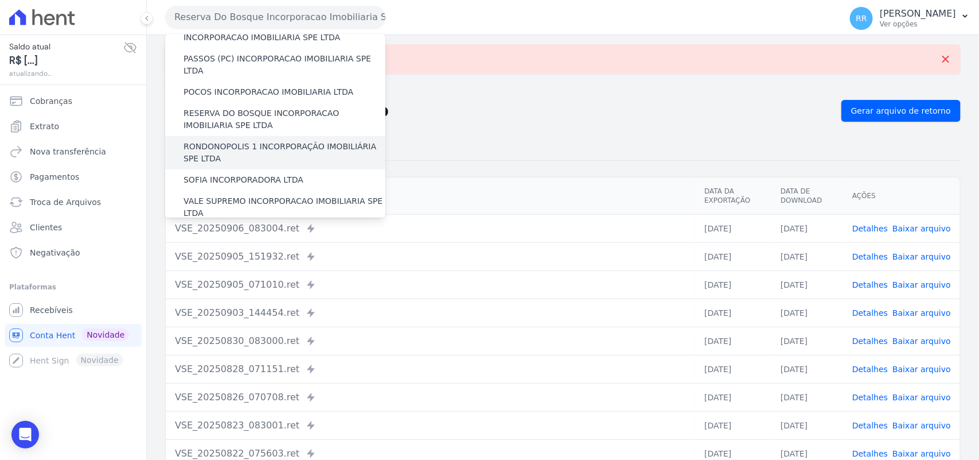
scroll to position [429, 0]
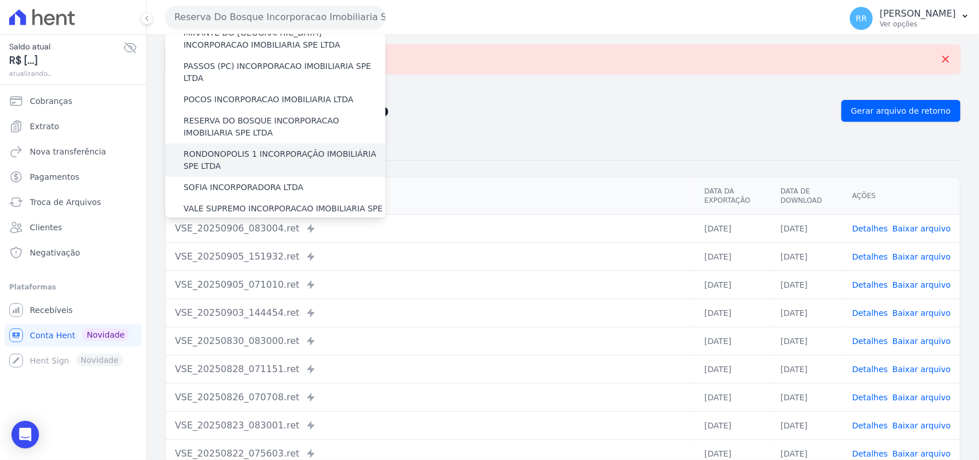
click at [234, 148] on label "RONDONOPOLIS 1 INCORPORAÇÃO IMOBILIÁRIA SPE LTDA" at bounding box center [285, 160] width 202 height 24
click at [0, 0] on input "RONDONOPOLIS 1 INCORPORAÇÃO IMOBILIÁRIA SPE LTDA" at bounding box center [0, 0] width 0 height 0
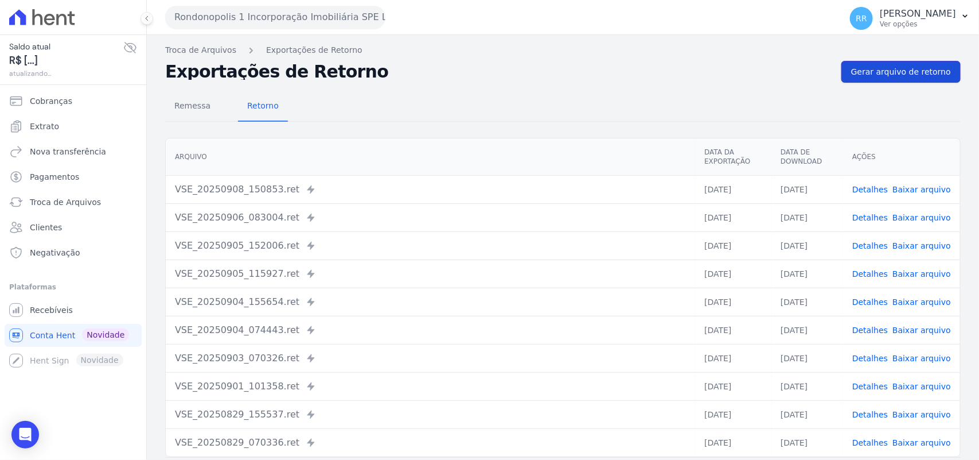
click at [902, 72] on span "Gerar arquivo de retorno" at bounding box center [901, 71] width 100 height 11
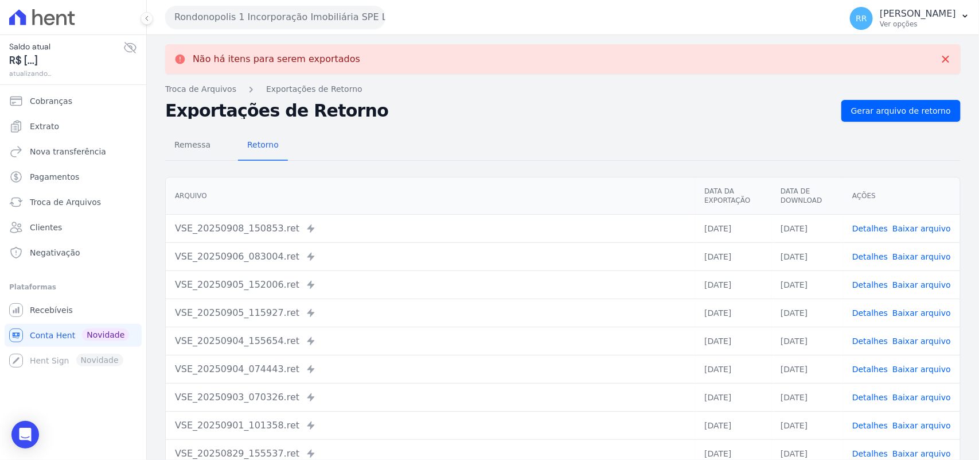
click at [282, 9] on button "Rondonopolis 1 Incorporação Imobiliária SPE LTDA" at bounding box center [275, 17] width 220 height 23
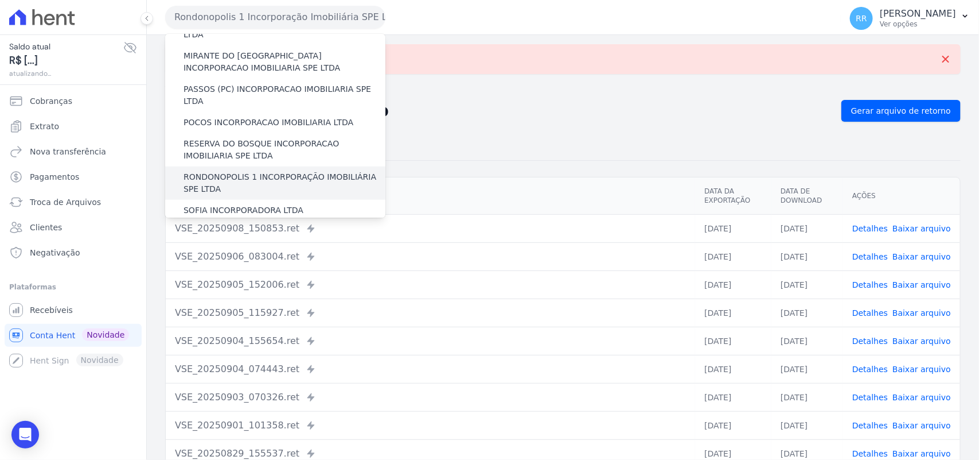
scroll to position [430, 0]
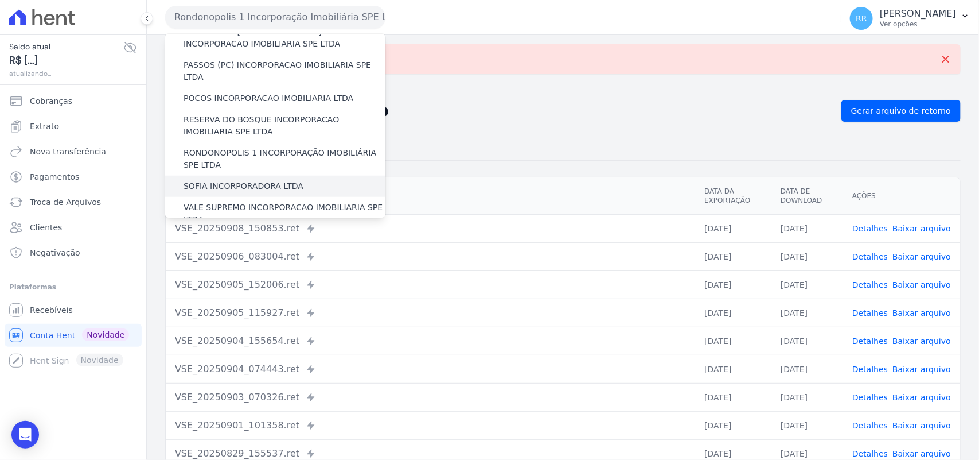
click at [248, 180] on label "SOFIA INCORPORADORA LTDA" at bounding box center [244, 186] width 120 height 12
click at [0, 0] on input "SOFIA INCORPORADORA LTDA" at bounding box center [0, 0] width 0 height 0
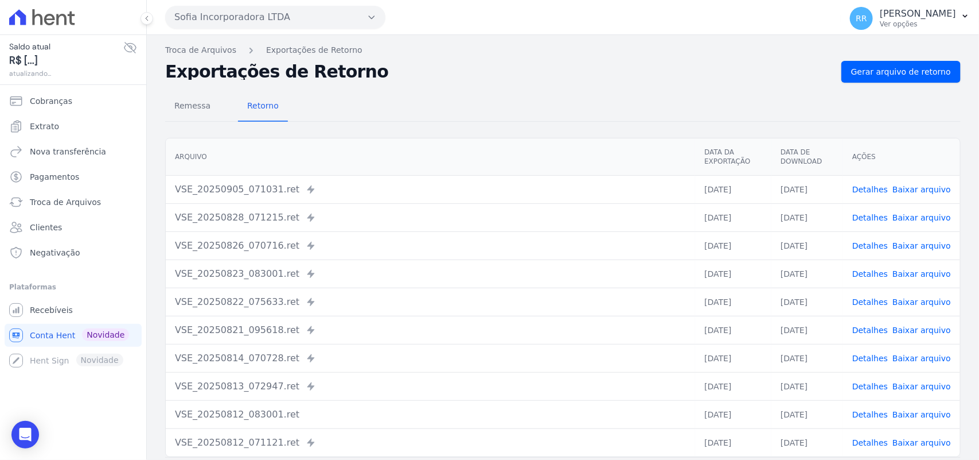
click at [877, 83] on div "Remessa Retorno [GEOGRAPHIC_DATA] Data da Exportação Data de Download Ações VSE…" at bounding box center [563, 290] width 796 height 415
click at [879, 73] on span "Gerar arquivo de retorno" at bounding box center [901, 71] width 100 height 11
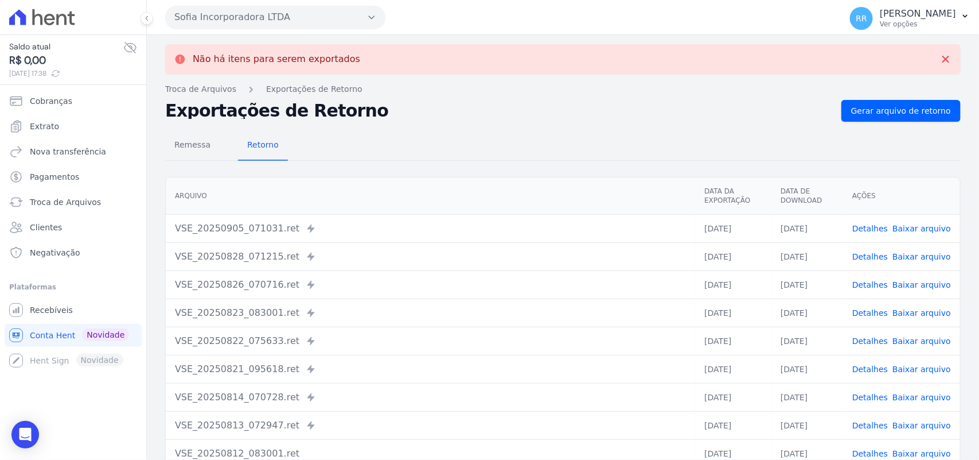
click at [351, 36] on div "Não há itens para serem exportados Troca de [GEOGRAPHIC_DATA] Exportações de Re…" at bounding box center [563, 290] width 832 height 511
click at [344, 29] on div "Sofia Incorporadora LTDA Via Sul Engenharia AGUAS DE [GEOGRAPHIC_DATA] INCORPOR…" at bounding box center [500, 17] width 671 height 36
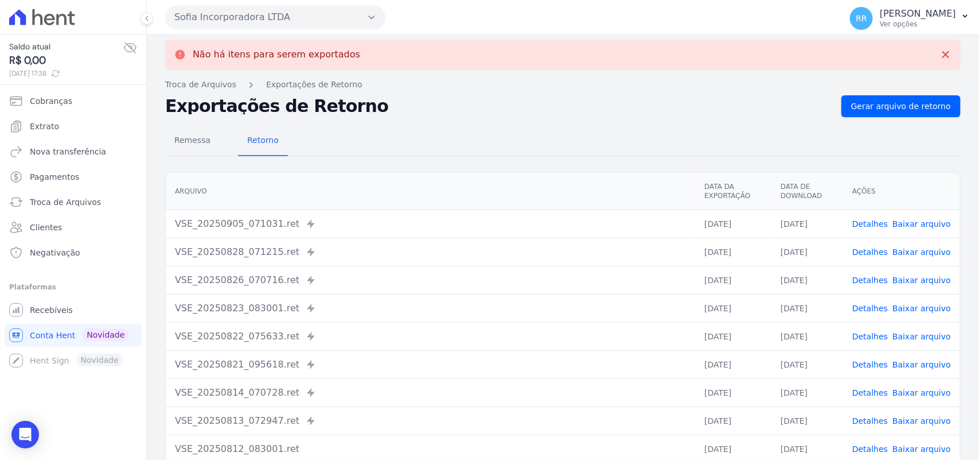
scroll to position [0, 0]
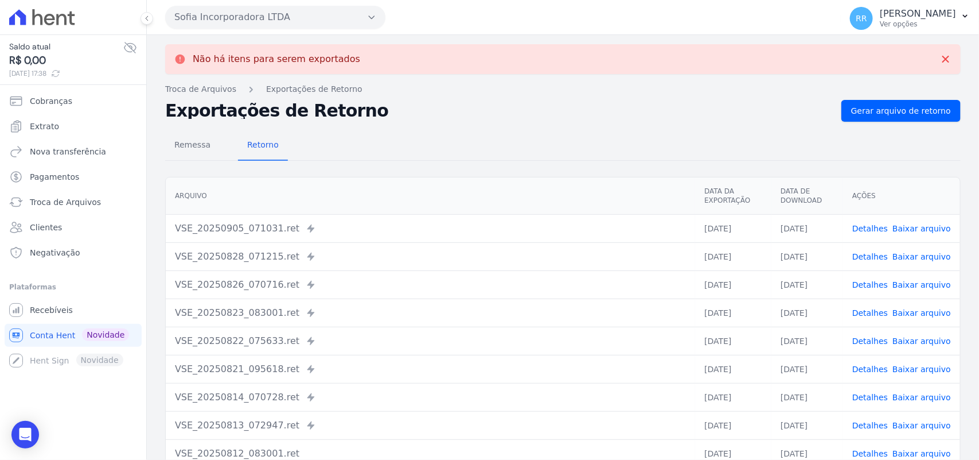
click at [333, 15] on button "Sofia Incorporadora LTDA" at bounding box center [275, 17] width 220 height 23
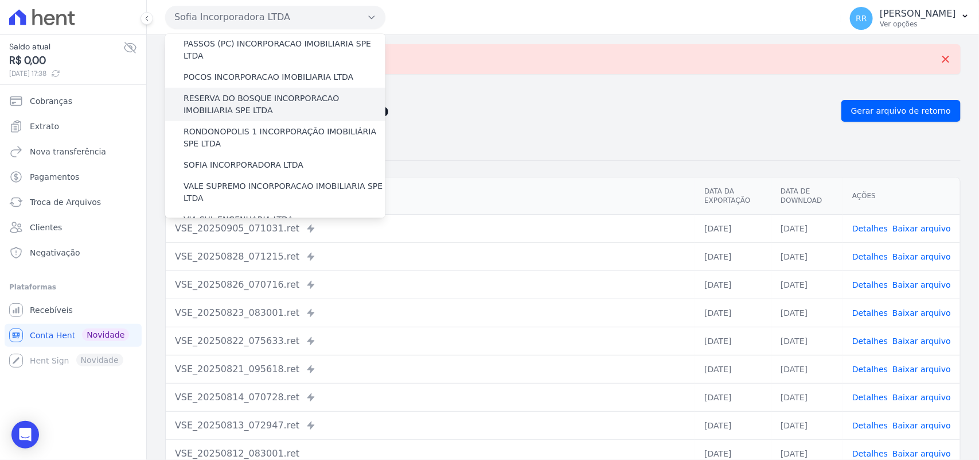
scroll to position [454, 0]
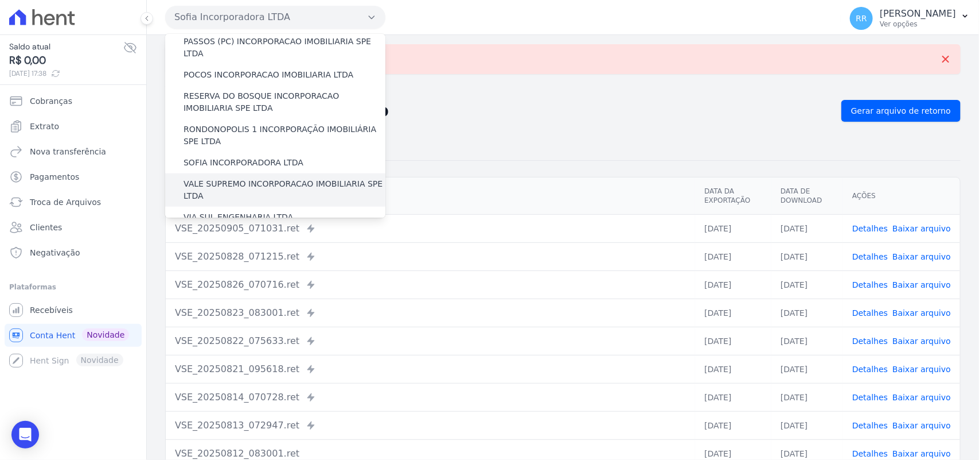
click at [211, 178] on label "VALE SUPREMO INCORPORACAO IMOBILIARIA SPE LTDA" at bounding box center [285, 190] width 202 height 24
click at [0, 0] on input "VALE SUPREMO INCORPORACAO IMOBILIARIA SPE LTDA" at bounding box center [0, 0] width 0 height 0
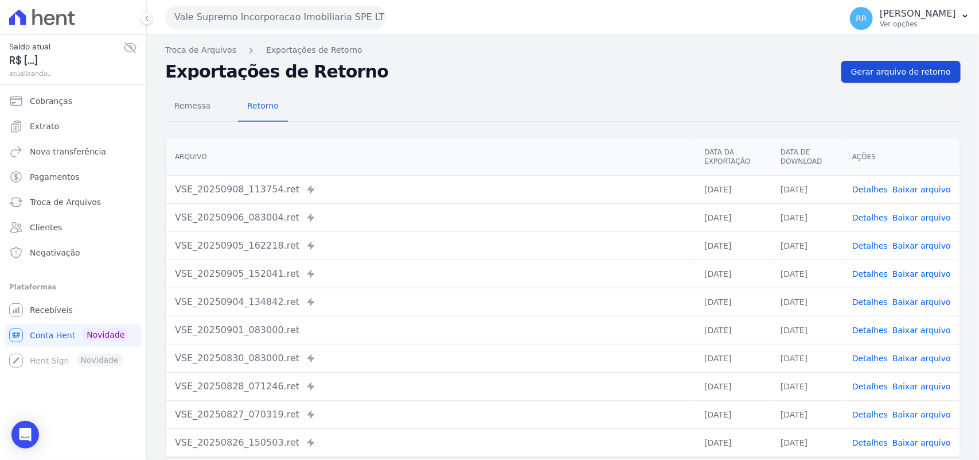
click at [912, 75] on span "Gerar arquivo de retorno" at bounding box center [901, 71] width 100 height 11
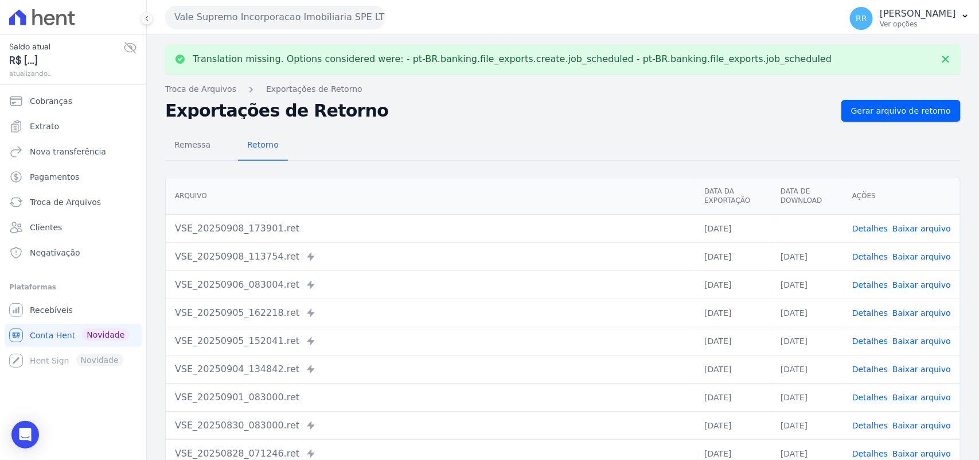
click at [936, 231] on link "Baixar arquivo" at bounding box center [922, 228] width 59 height 9
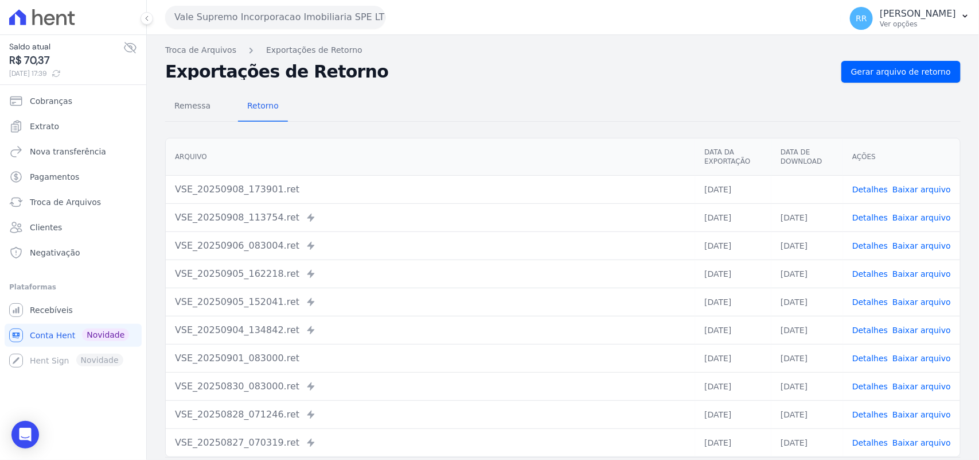
click at [345, 92] on div "Remessa Retorno" at bounding box center [563, 107] width 796 height 30
click at [260, 15] on button "Vale Supremo Incorporacao Imobiliaria SPE LTDA" at bounding box center [275, 17] width 220 height 23
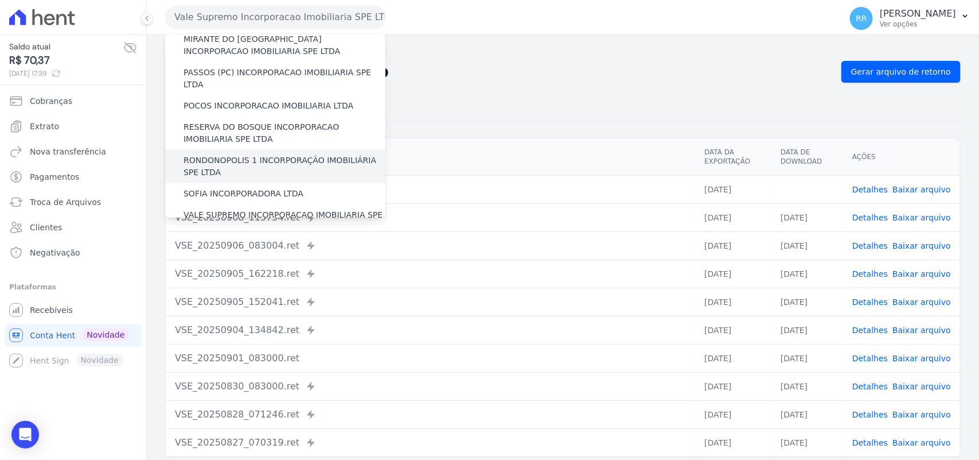
scroll to position [524, 0]
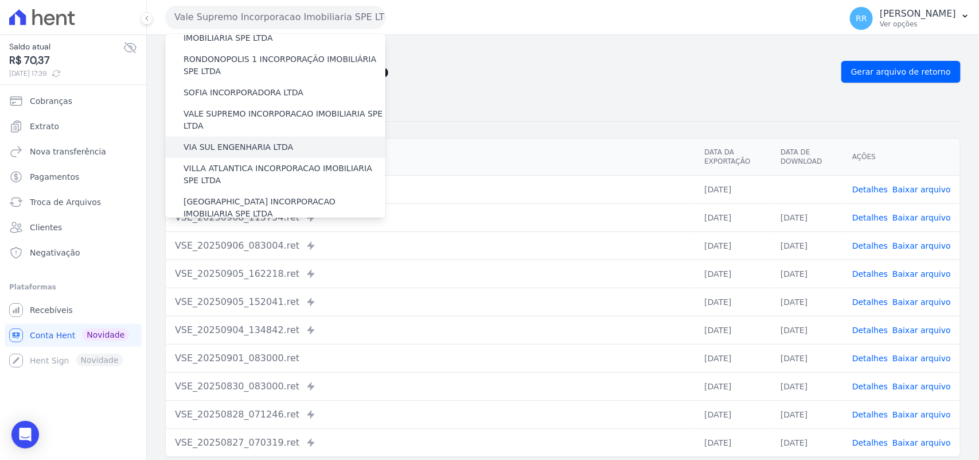
click at [217, 141] on label "VIA SUL ENGENHARIA LTDA" at bounding box center [239, 147] width 110 height 12
click at [0, 0] on input "VIA SUL ENGENHARIA LTDA" at bounding box center [0, 0] width 0 height 0
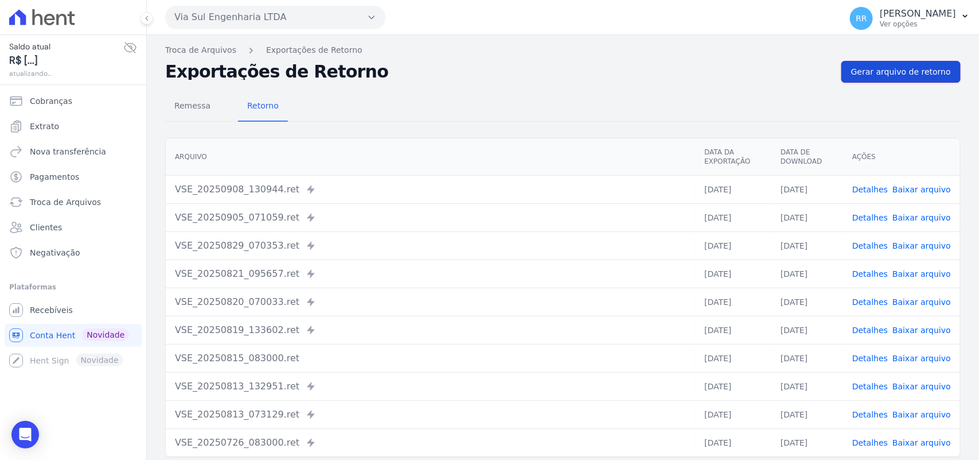
click at [888, 64] on link "Gerar arquivo de retorno" at bounding box center [901, 72] width 119 height 22
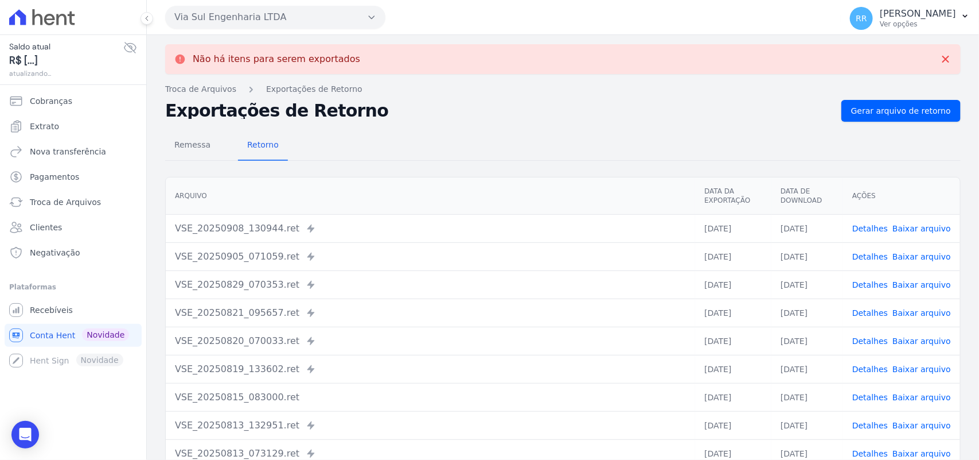
click at [324, 16] on button "Via Sul Engenharia LTDA" at bounding box center [275, 17] width 220 height 23
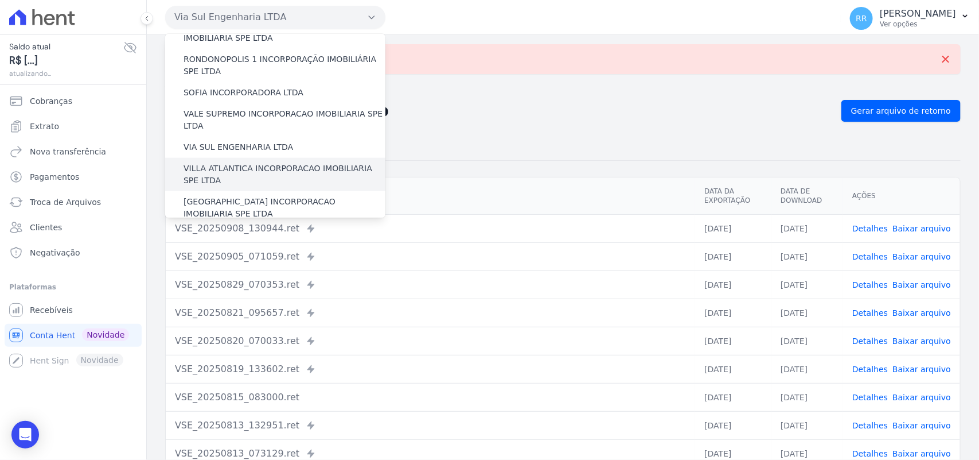
click at [227, 162] on label "VILLA ATLANTICA INCORPORACAO IMOBILIARIA SPE LTDA" at bounding box center [285, 174] width 202 height 24
click at [0, 0] on input "VILLA ATLANTICA INCORPORACAO IMOBILIARIA SPE LTDA" at bounding box center [0, 0] width 0 height 0
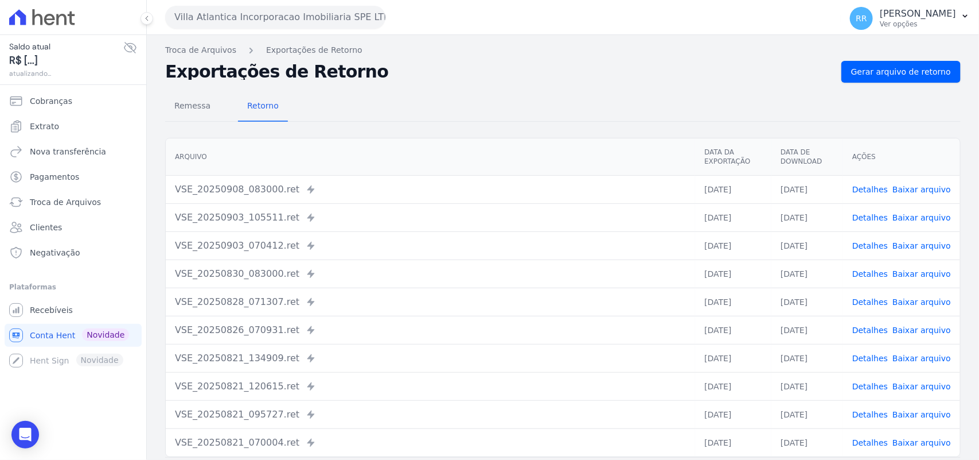
click at [902, 83] on div "Remessa Retorno [GEOGRAPHIC_DATA] Data da Exportação Data de Download Ações VSE…" at bounding box center [563, 290] width 796 height 415
click at [907, 75] on span "Gerar arquivo de retorno" at bounding box center [901, 71] width 100 height 11
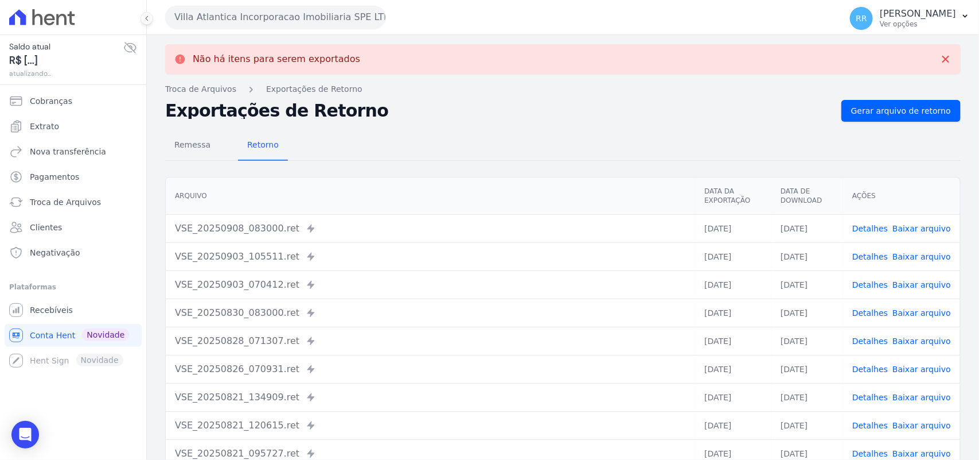
click at [256, 13] on button "Villa Atlantica Incorporacao Imobiliaria SPE LTDA" at bounding box center [275, 17] width 220 height 23
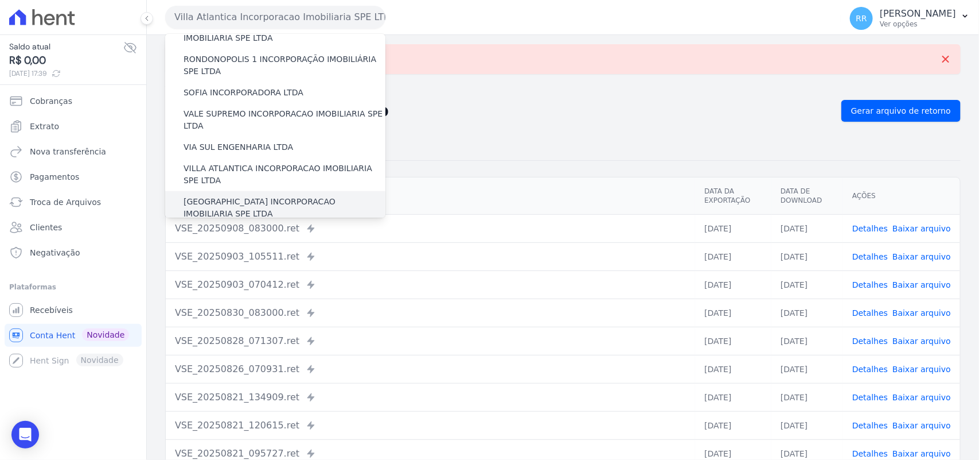
click at [244, 196] on label "[GEOGRAPHIC_DATA] INCORPORACAO IMOBILIARIA SPE LTDA" at bounding box center [285, 208] width 202 height 24
click at [0, 0] on input "[GEOGRAPHIC_DATA] INCORPORACAO IMOBILIARIA SPE LTDA" at bounding box center [0, 0] width 0 height 0
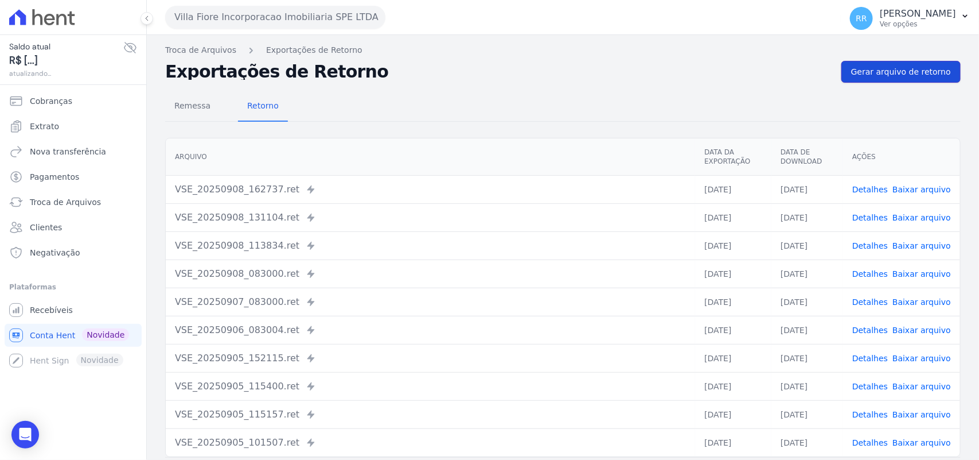
click at [854, 80] on link "Gerar arquivo de retorno" at bounding box center [901, 72] width 119 height 22
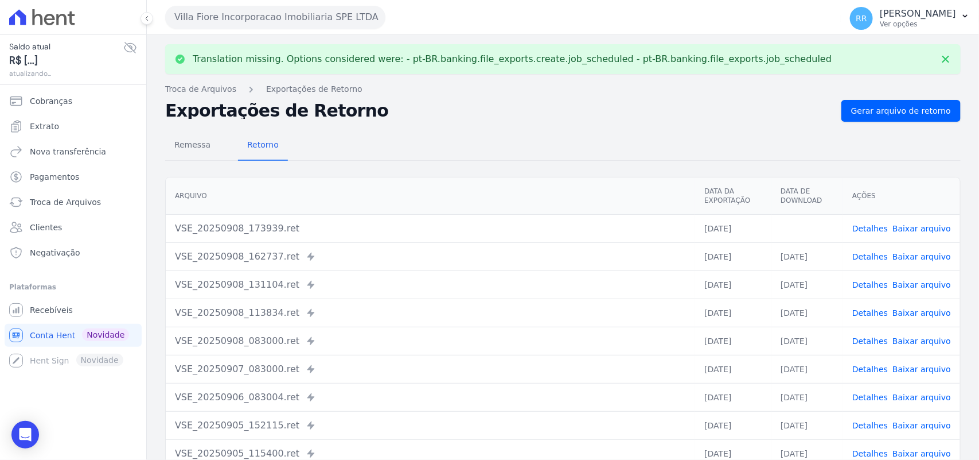
click at [927, 234] on span "Baixar arquivo" at bounding box center [922, 228] width 59 height 11
click at [929, 229] on link "Baixar arquivo" at bounding box center [922, 228] width 59 height 9
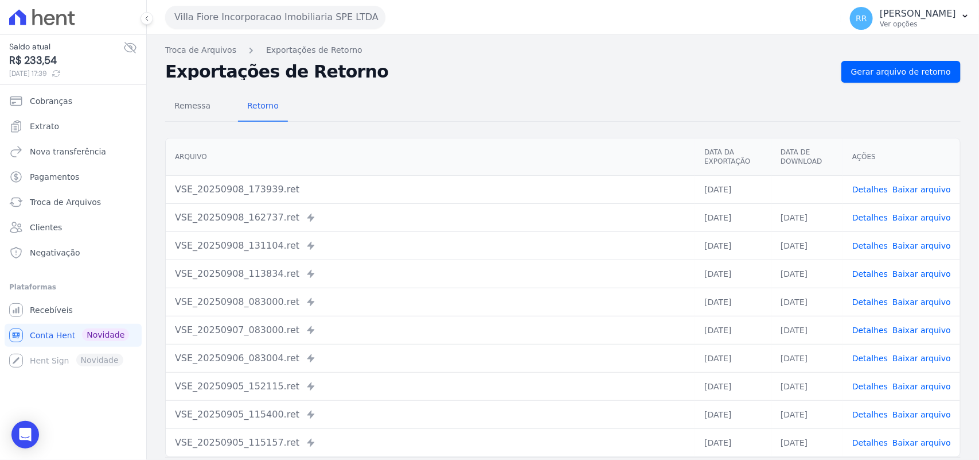
click at [487, 76] on h2 "Exportações de Retorno" at bounding box center [498, 72] width 667 height 16
click at [285, 24] on button "Villa Fiore Incorporacao Imobiliaria SPE LTDA" at bounding box center [275, 17] width 220 height 23
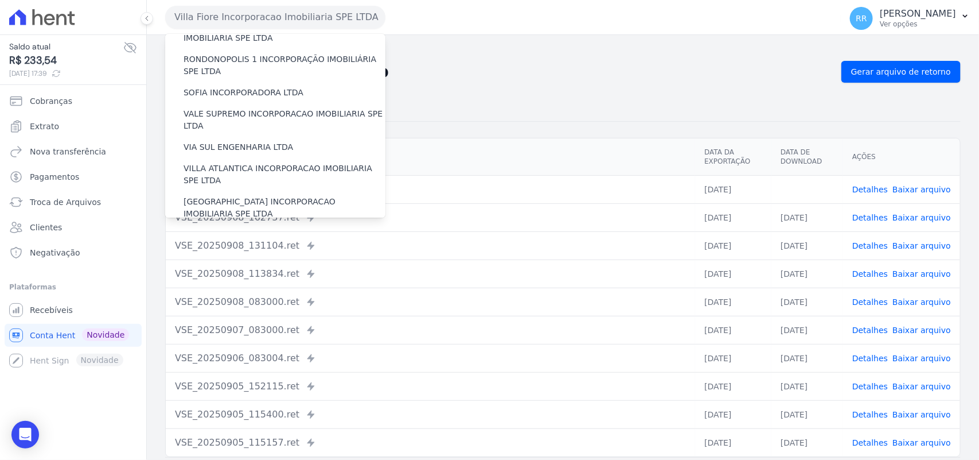
click at [229, 229] on label "VILLA TROPICAL INCORPORAÇÃO IMOBILIÁRIA SPE LTDA" at bounding box center [285, 241] width 202 height 24
click at [0, 0] on input "VILLA TROPICAL INCORPORAÇÃO IMOBILIÁRIA SPE LTDA" at bounding box center [0, 0] width 0 height 0
click at [228, 229] on label "VILLA TROPICAL INCORPORAÇÃO IMOBILIÁRIA SPE LTDA" at bounding box center [285, 241] width 202 height 24
click at [0, 0] on input "VILLA TROPICAL INCORPORAÇÃO IMOBILIÁRIA SPE LTDA" at bounding box center [0, 0] width 0 height 0
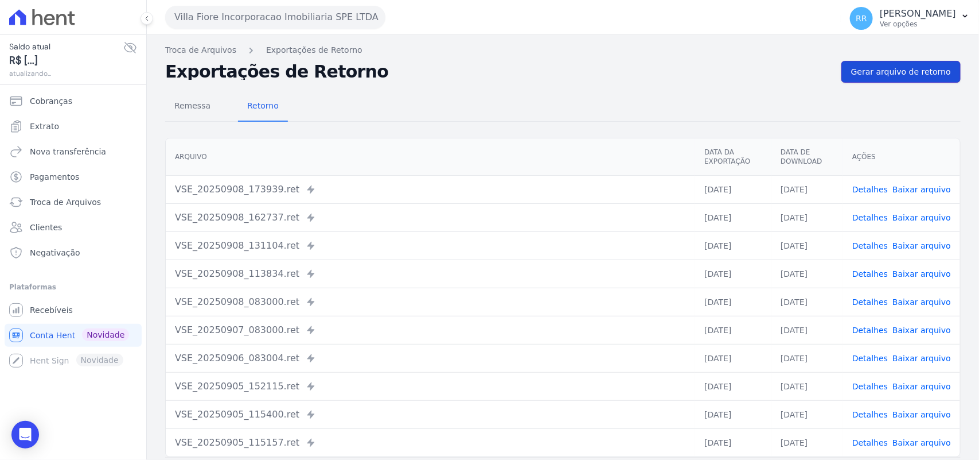
click at [890, 68] on span "Gerar arquivo de retorno" at bounding box center [901, 71] width 100 height 11
